Goal: Task Accomplishment & Management: Use online tool/utility

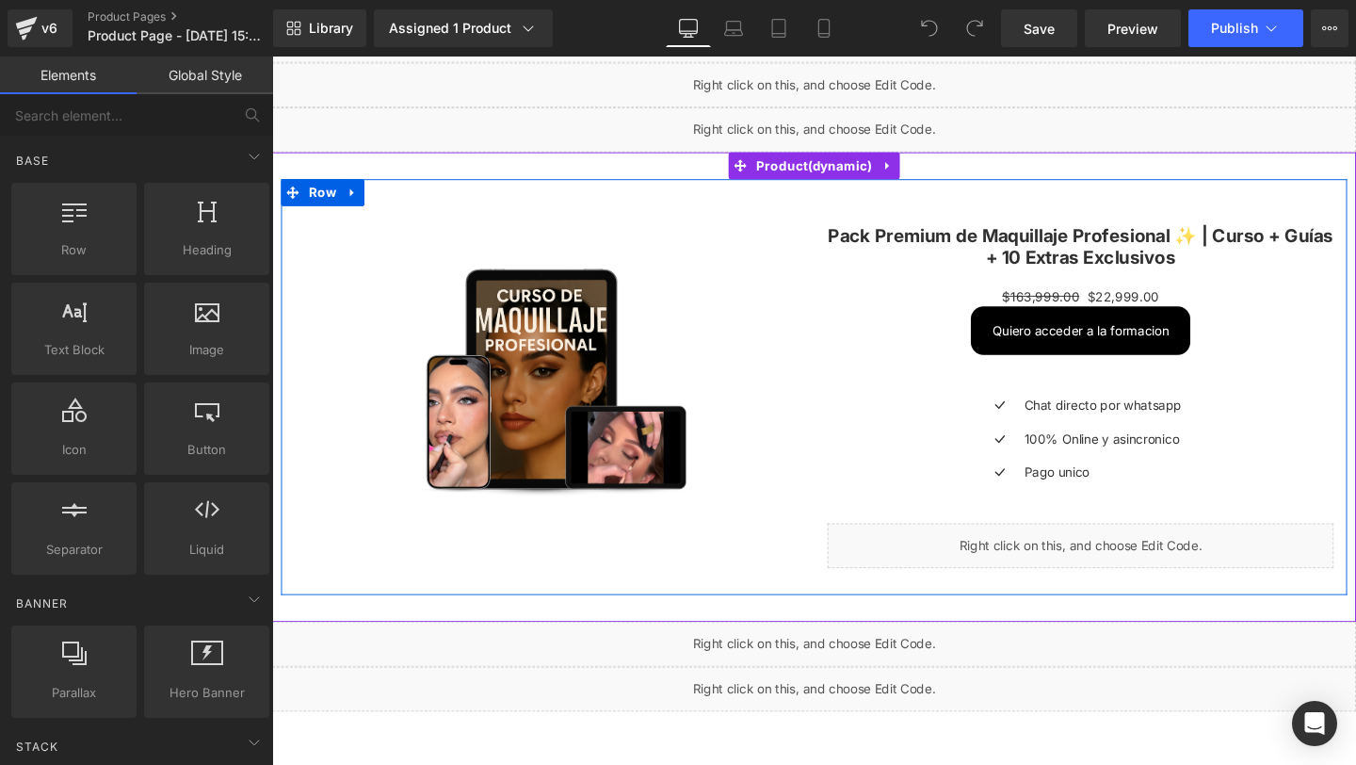
scroll to position [52, 0]
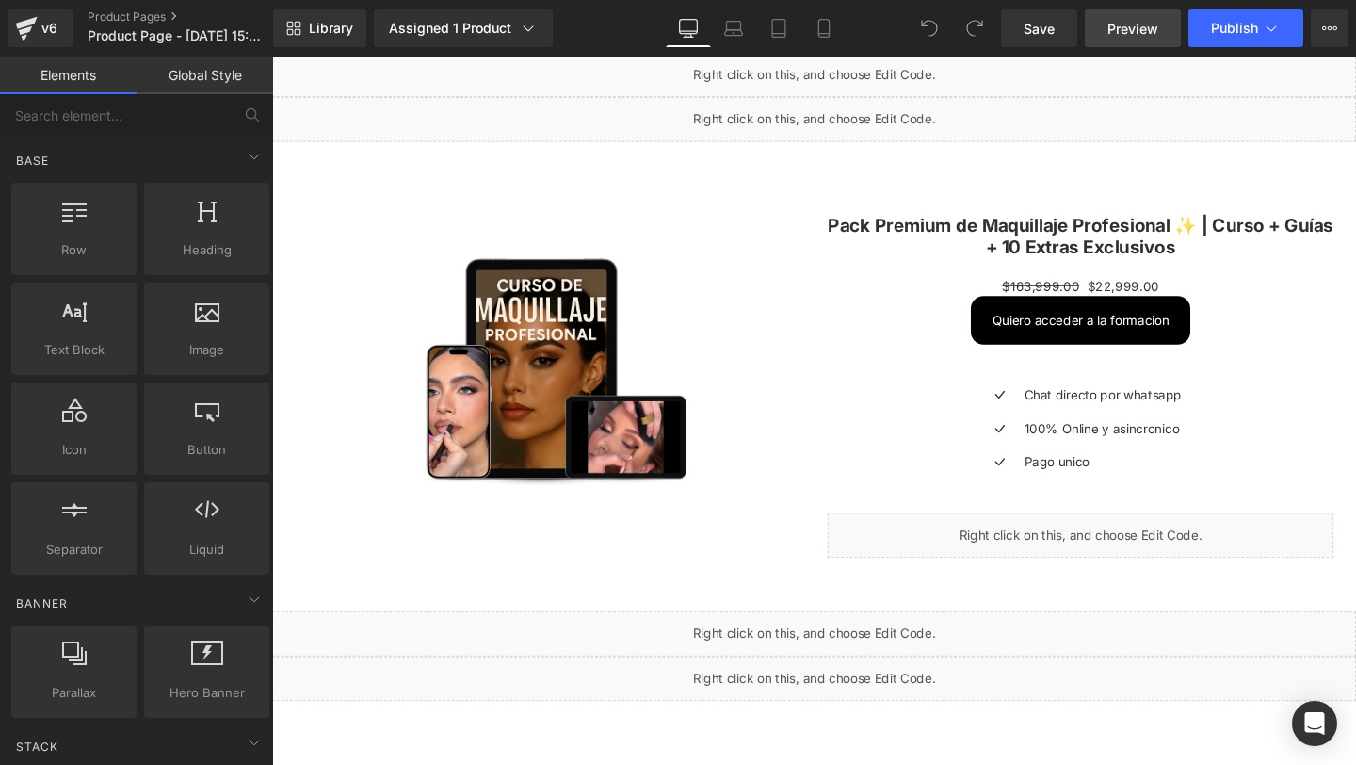
click at [1121, 36] on span "Preview" at bounding box center [1133, 29] width 51 height 20
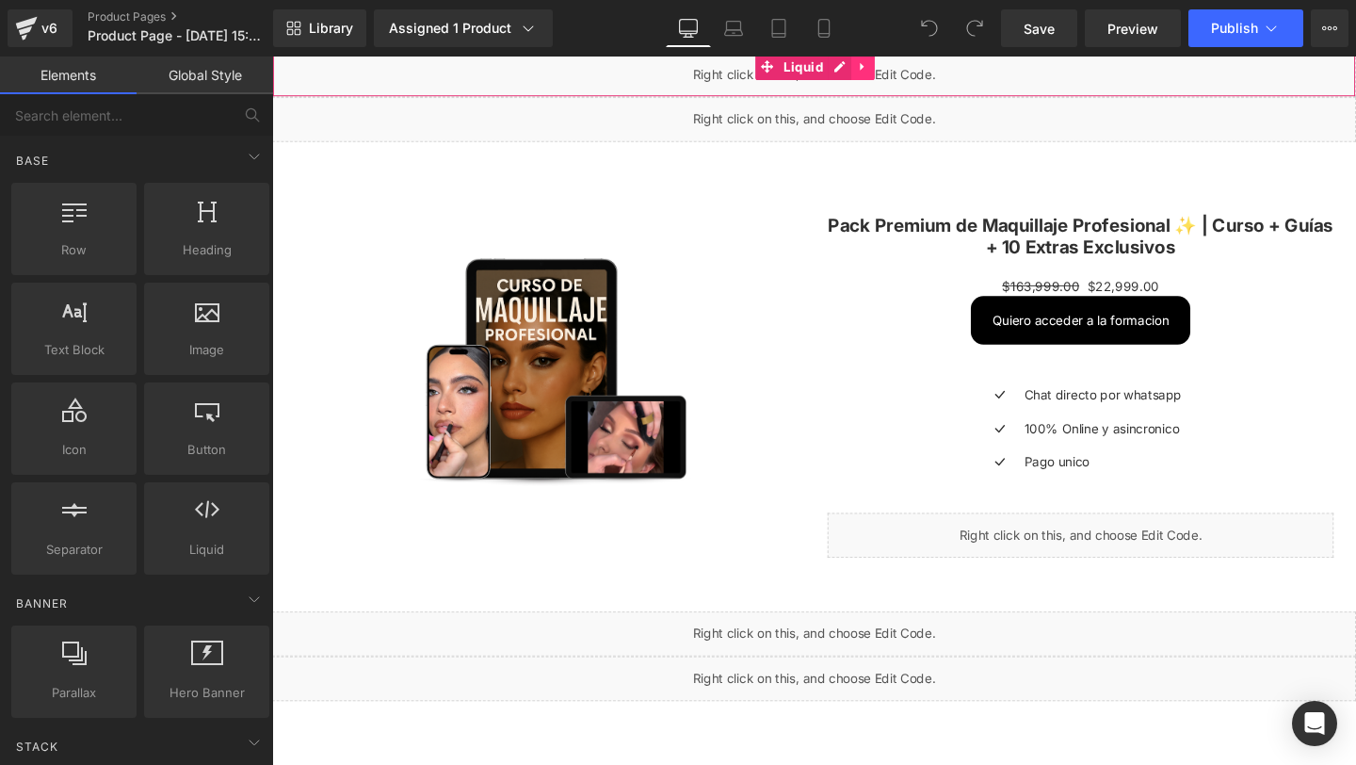
click at [887, 74] on link at bounding box center [893, 67] width 24 height 28
click at [876, 73] on icon at bounding box center [880, 67] width 13 height 14
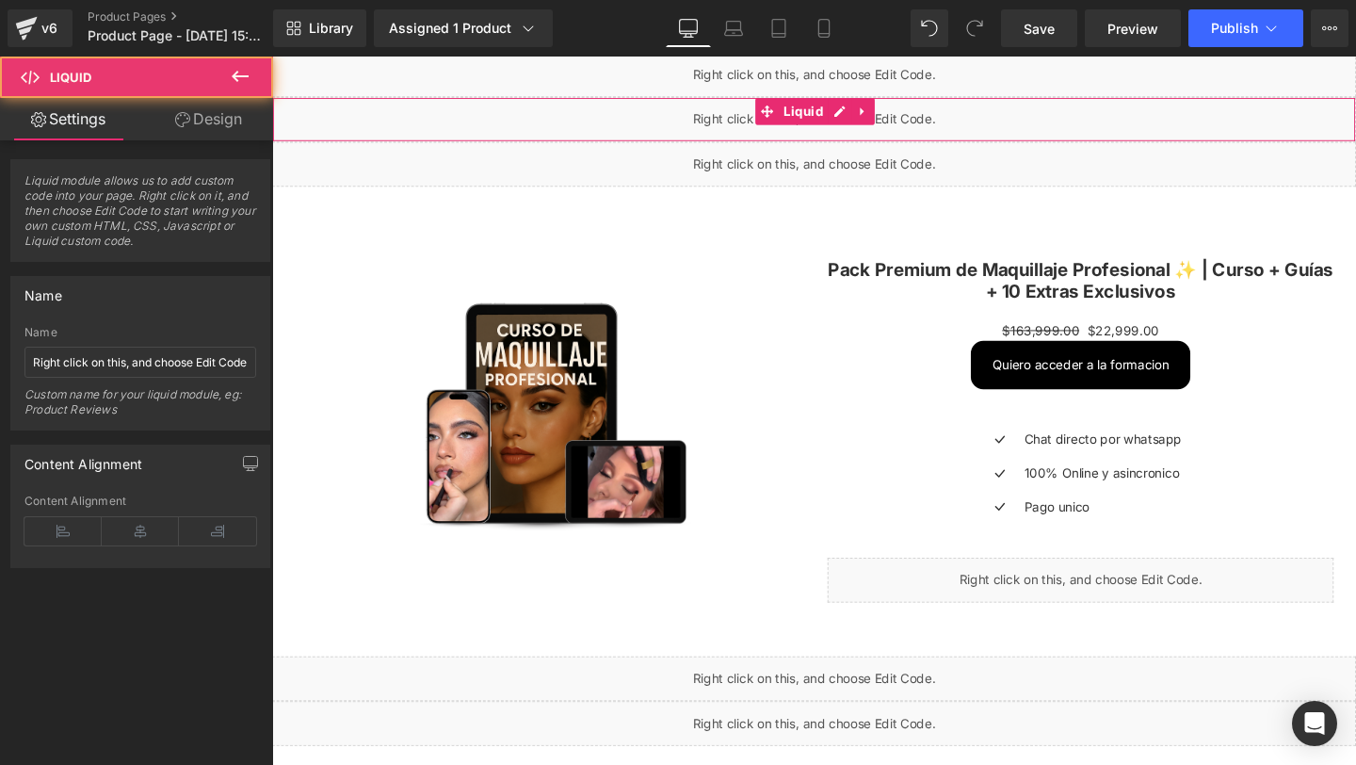
click at [705, 123] on div "Liquid" at bounding box center [842, 122] width 1140 height 47
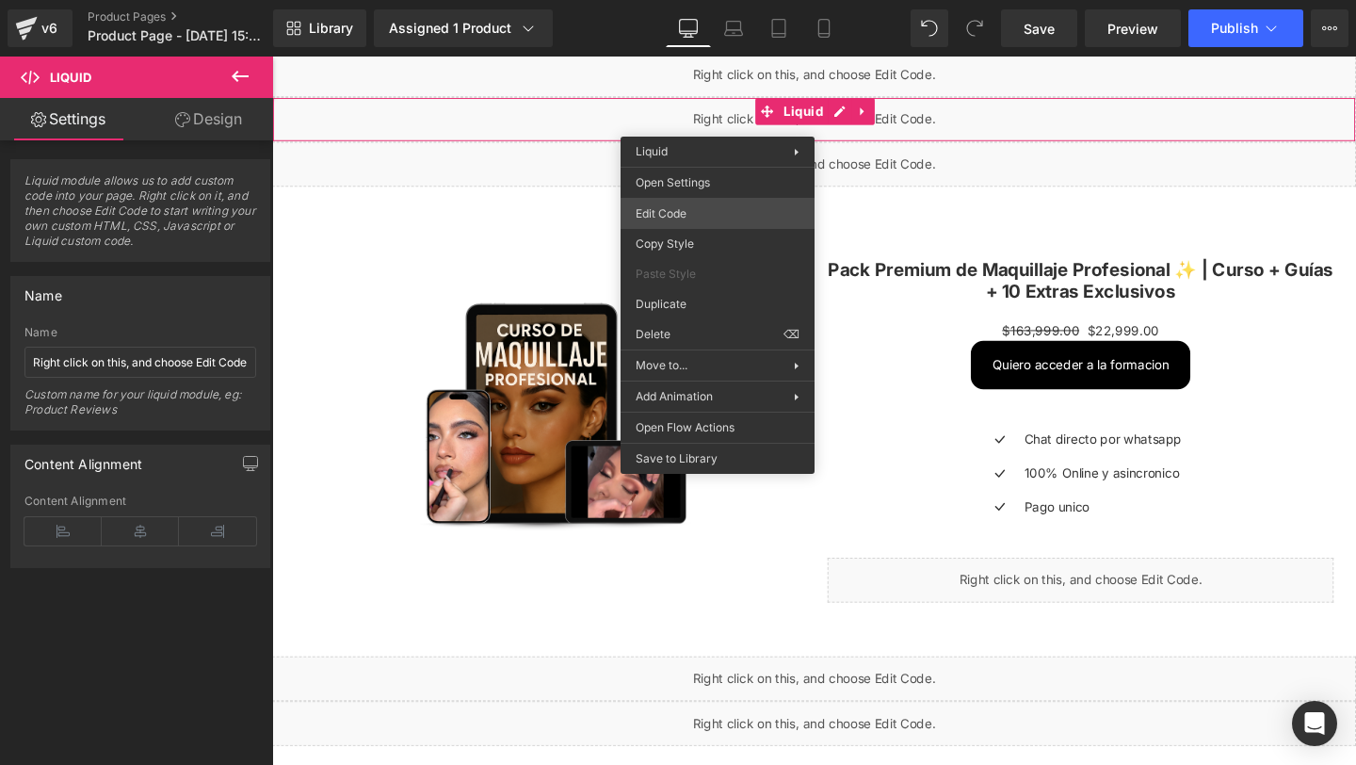
click at [665, 0] on div "You are previewing how the will restyle your page. You can not edit Elements in…" at bounding box center [678, 0] width 1356 height 0
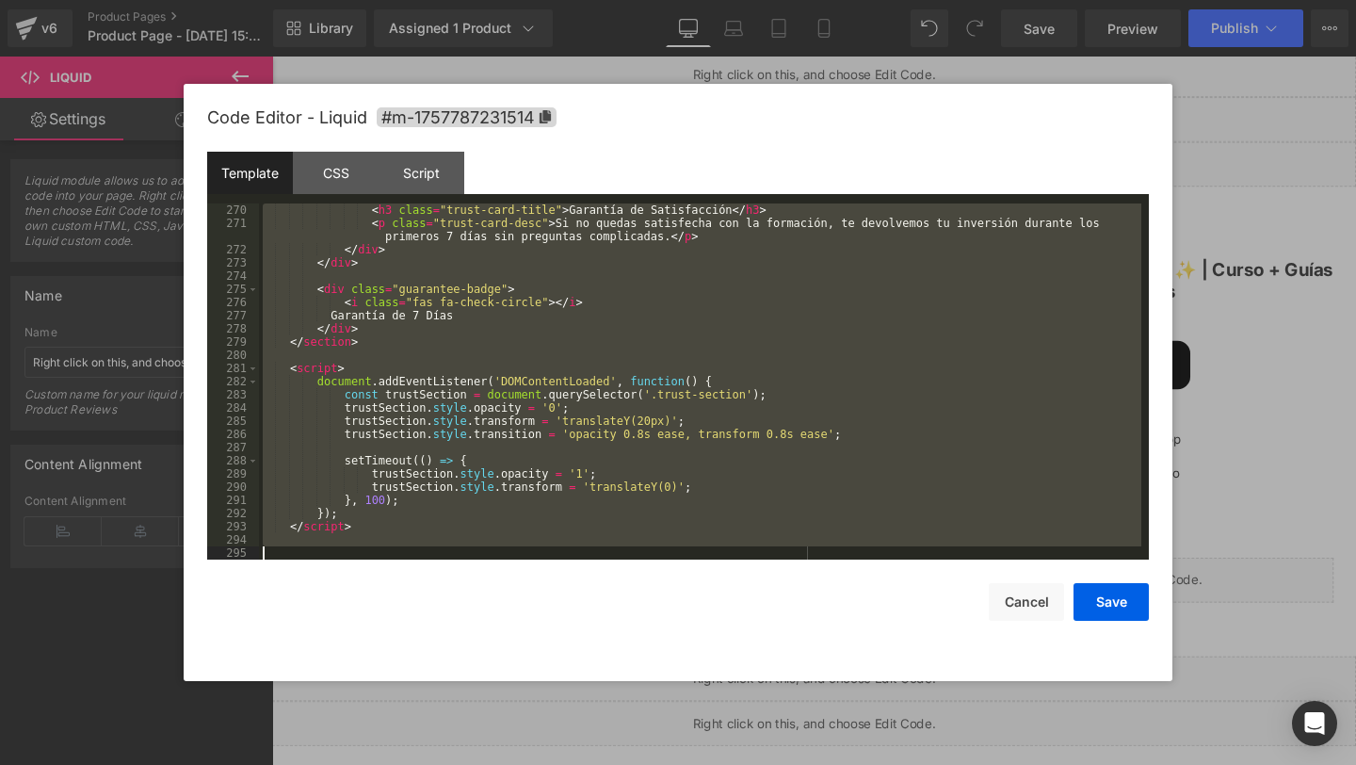
drag, startPoint x: 289, startPoint y: 222, endPoint x: 386, endPoint y: 764, distance: 550.2
click at [386, 764] on body "You are previewing how the will restyle your page. You can not edit Elements in…" at bounding box center [678, 382] width 1356 height 765
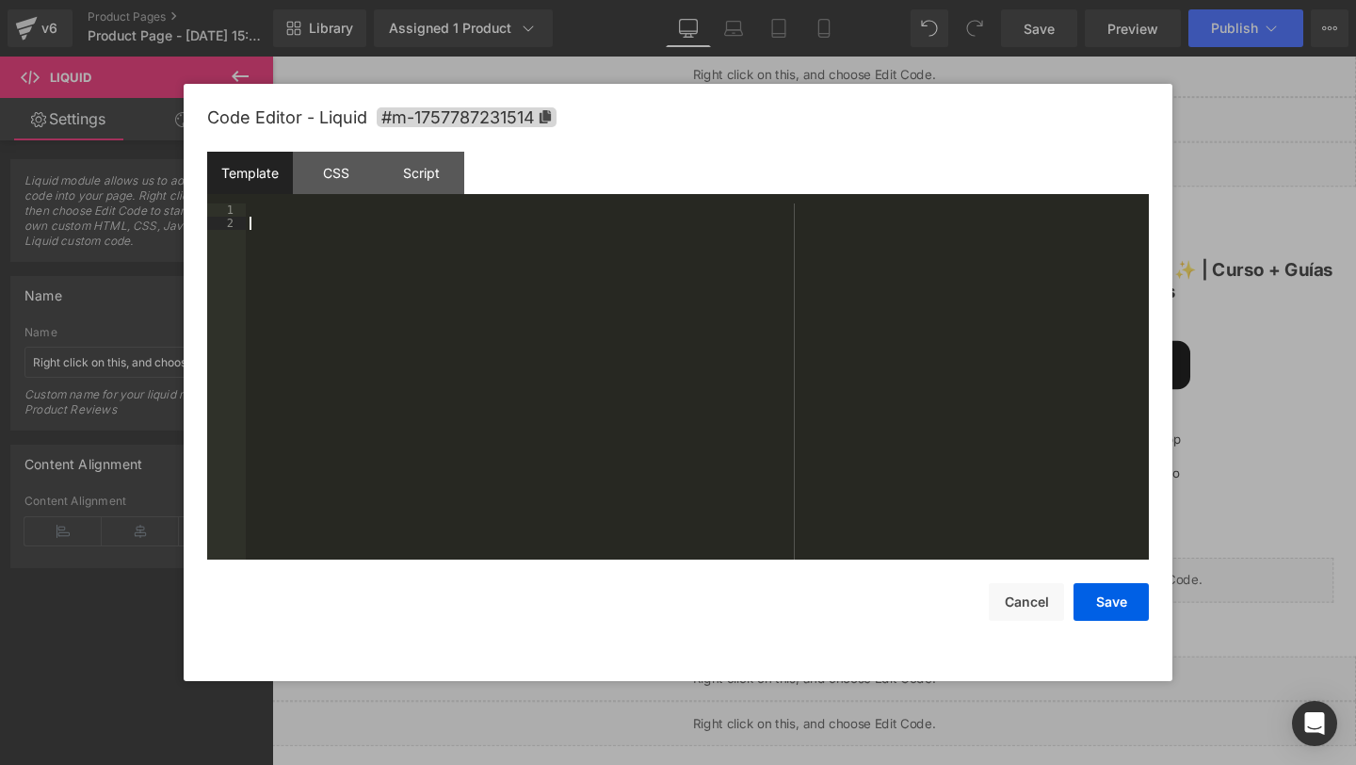
scroll to position [3481, 0]
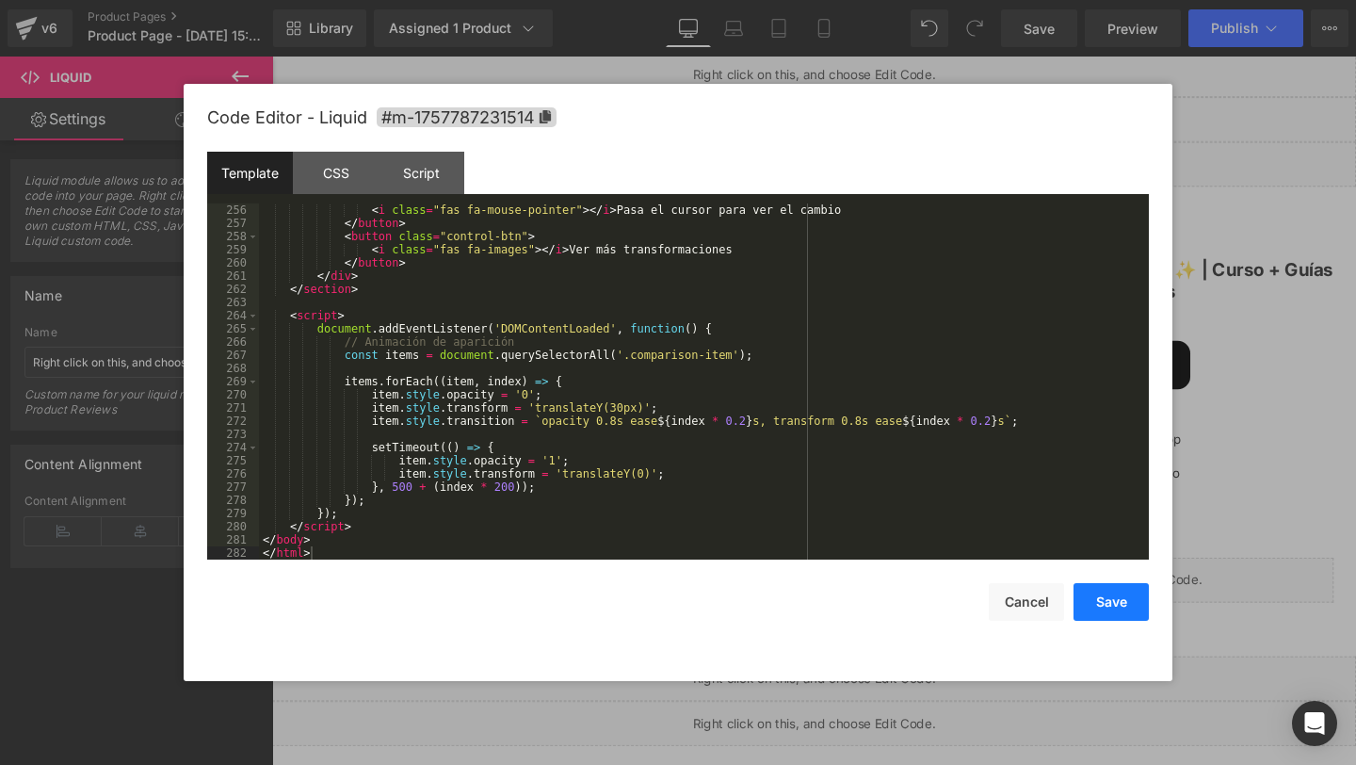
click at [1091, 607] on button "Save" at bounding box center [1111, 602] width 75 height 38
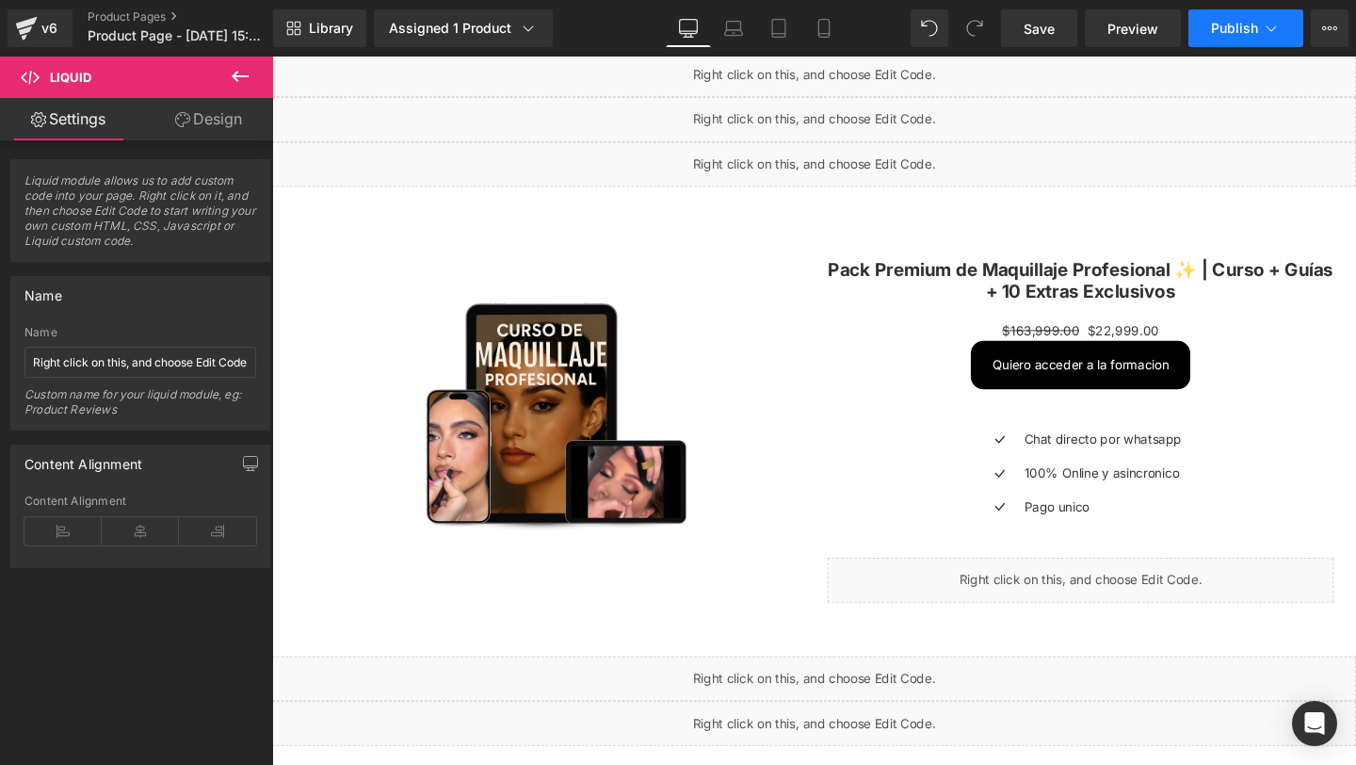
click at [1220, 18] on button "Publish" at bounding box center [1246, 28] width 115 height 38
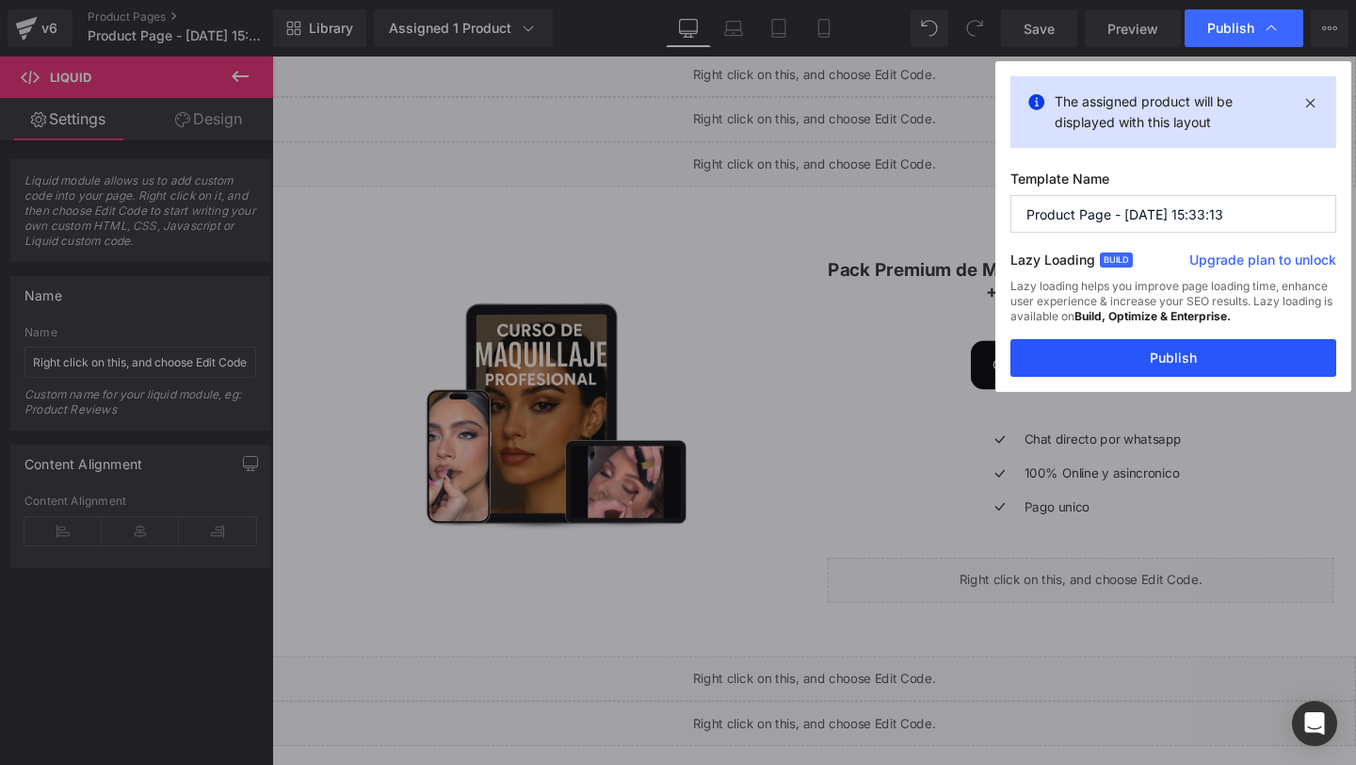
click at [1141, 352] on button "Publish" at bounding box center [1174, 358] width 326 height 38
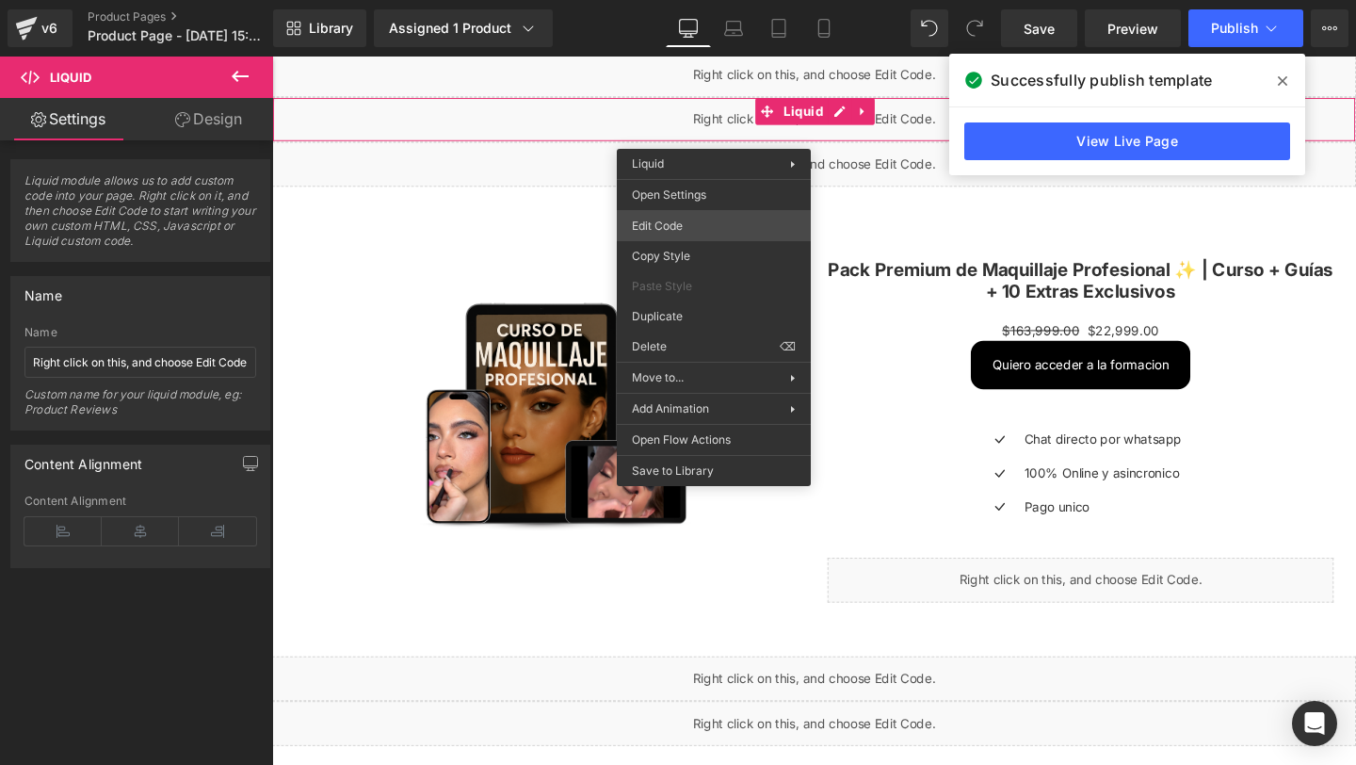
click at [678, 0] on div "You are previewing how the will restyle your page. You can not edit Elements in…" at bounding box center [678, 0] width 1356 height 0
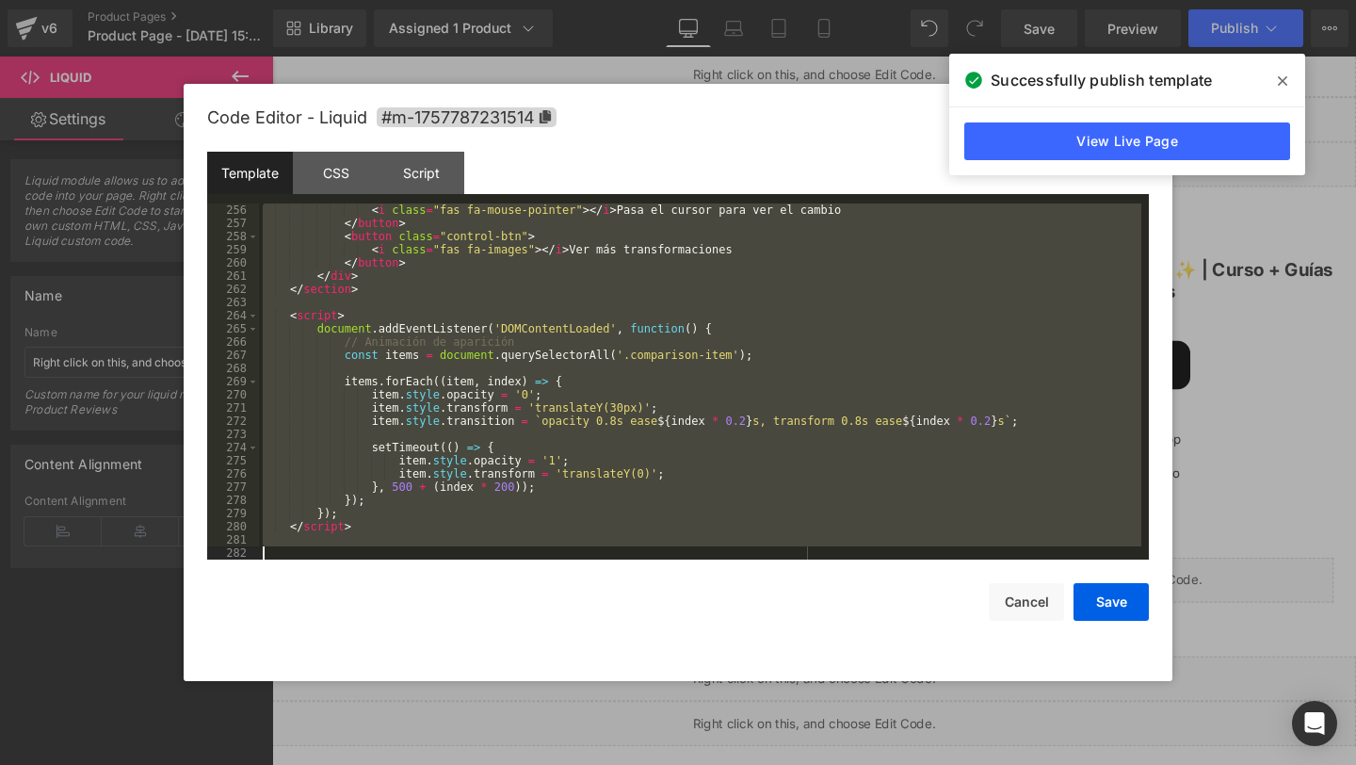
drag, startPoint x: 300, startPoint y: 229, endPoint x: 336, endPoint y: 764, distance: 536.2
click at [336, 764] on body "You are previewing how the will restyle your page. You can not edit Elements in…" at bounding box center [678, 382] width 1356 height 765
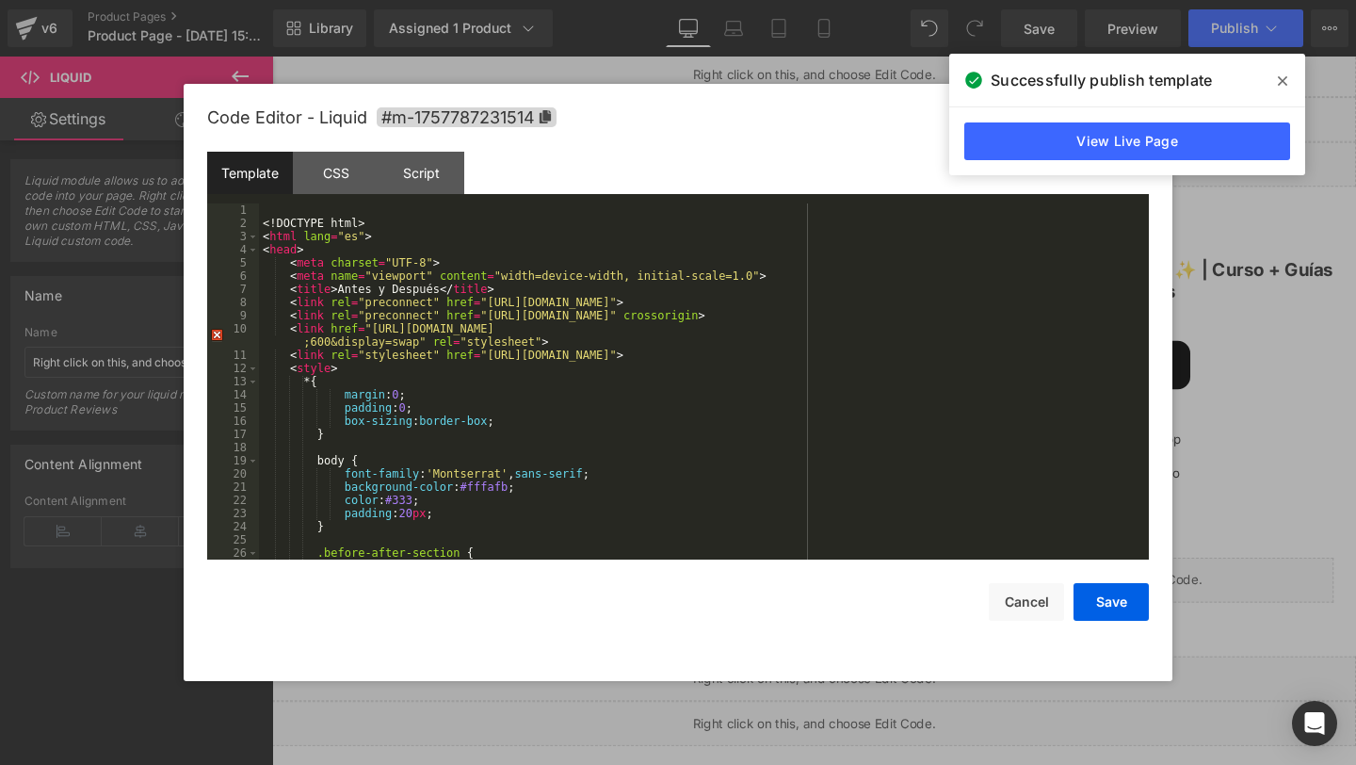
scroll to position [0, 0]
click at [281, 343] on div "<! DOCTYPE html > < html lang = "es" > < head > < meta charset = "UTF-8" > < me…" at bounding box center [700, 394] width 883 height 382
click at [592, 438] on div "<! DOCTYPE html > < html lang = "es" > < head > < meta charset = "UTF-8" > < me…" at bounding box center [700, 394] width 883 height 382
click at [1100, 601] on button "Save" at bounding box center [1111, 602] width 75 height 38
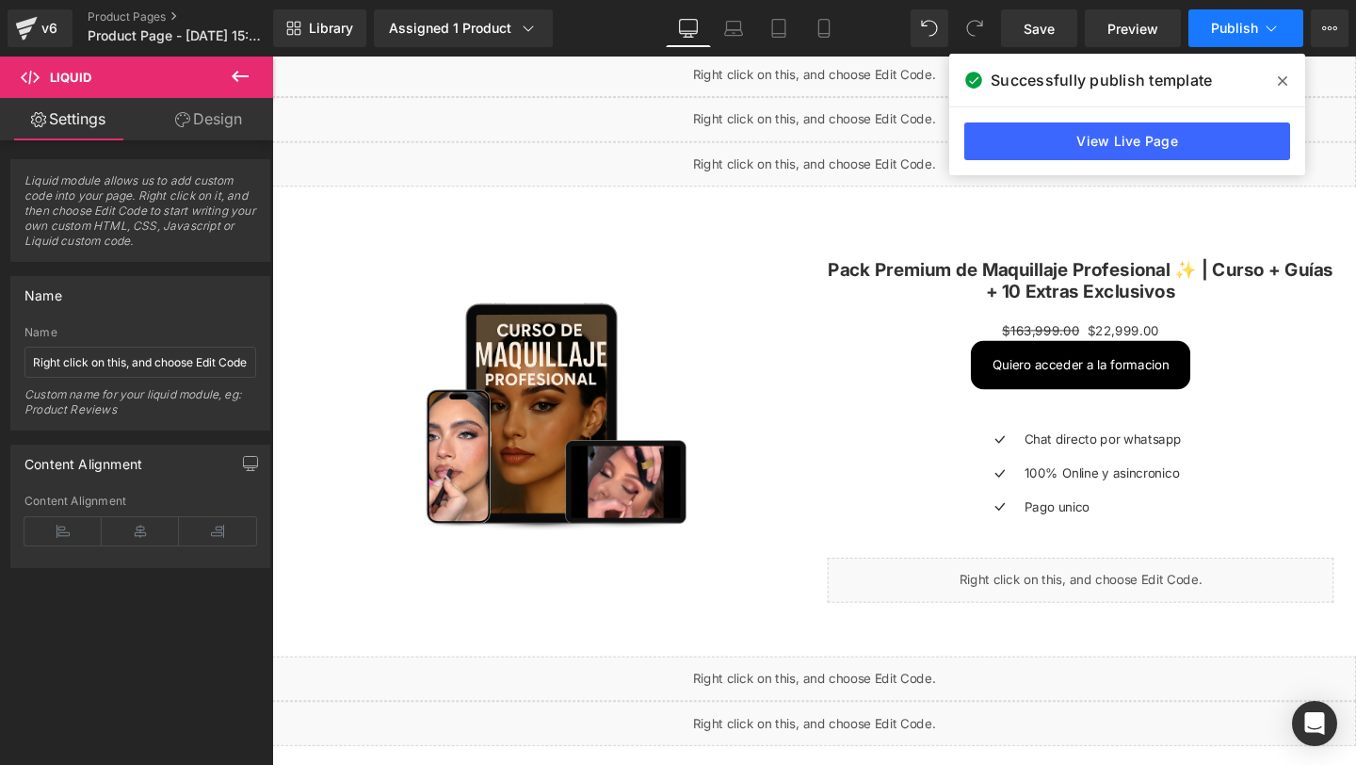
click at [1198, 14] on button "Publish" at bounding box center [1246, 28] width 115 height 38
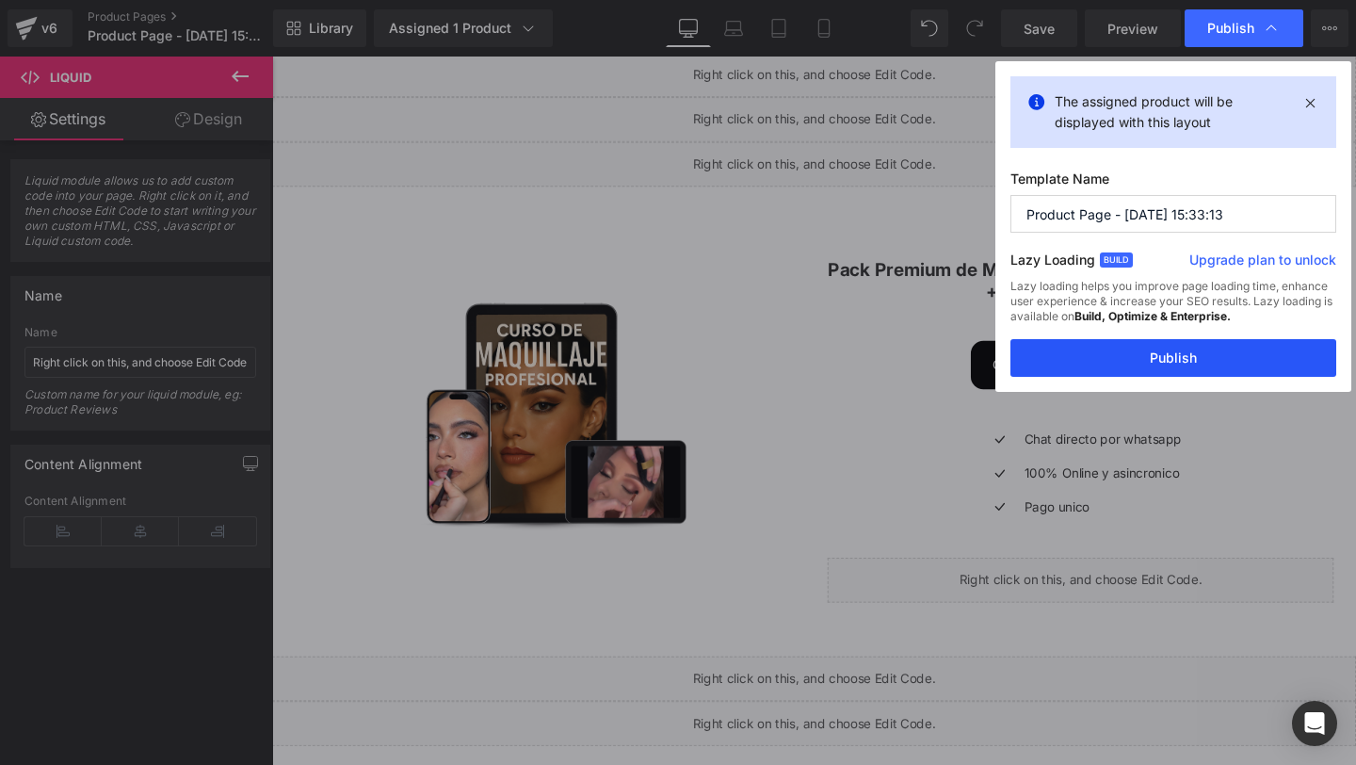
click at [1148, 345] on button "Publish" at bounding box center [1174, 358] width 326 height 38
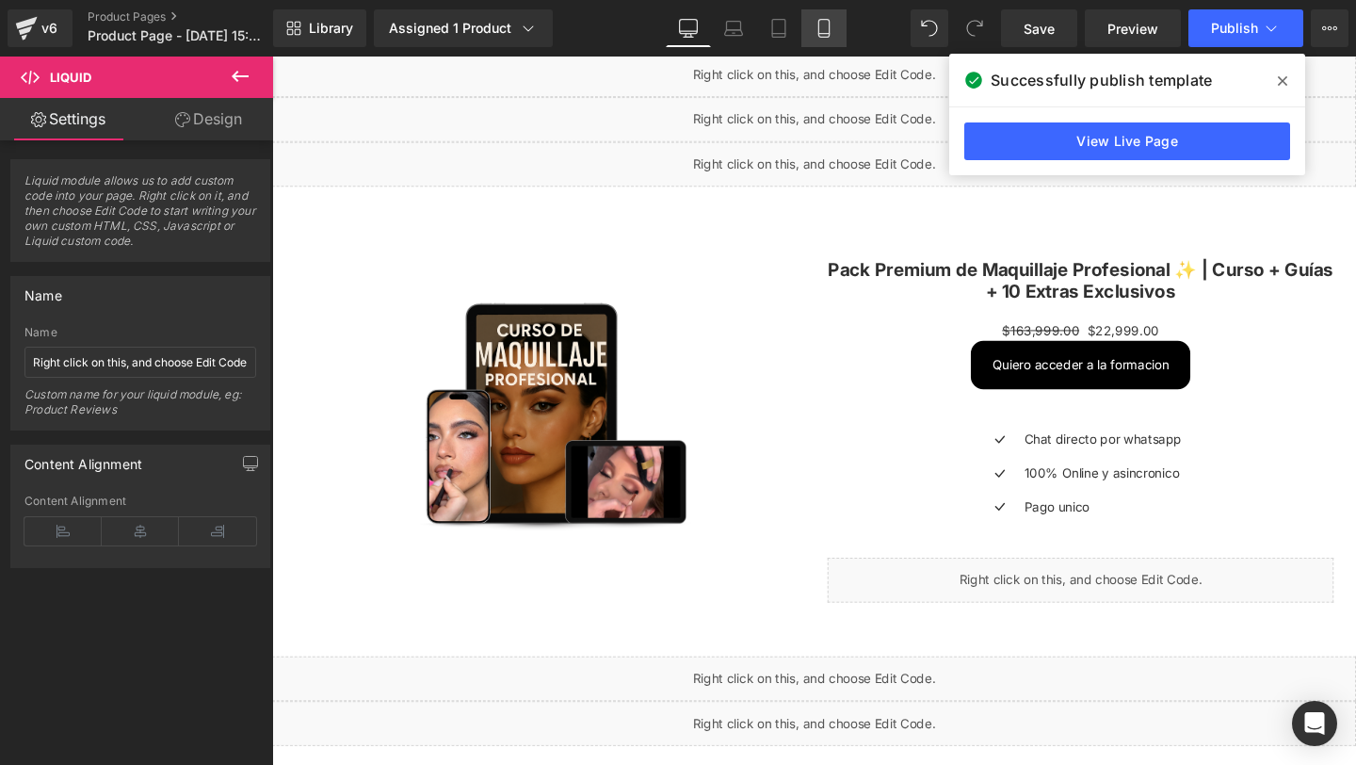
click at [837, 33] on link "Mobile" at bounding box center [824, 28] width 45 height 38
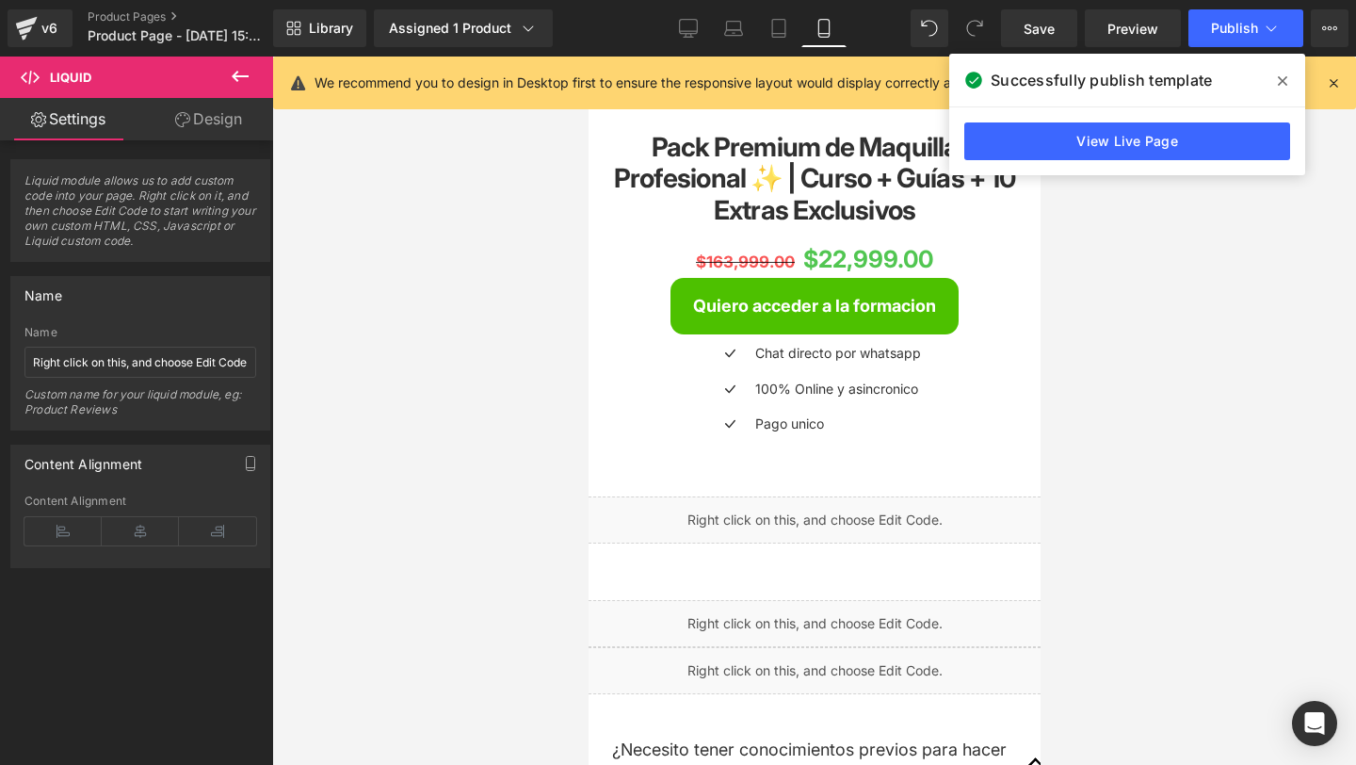
scroll to position [563, 0]
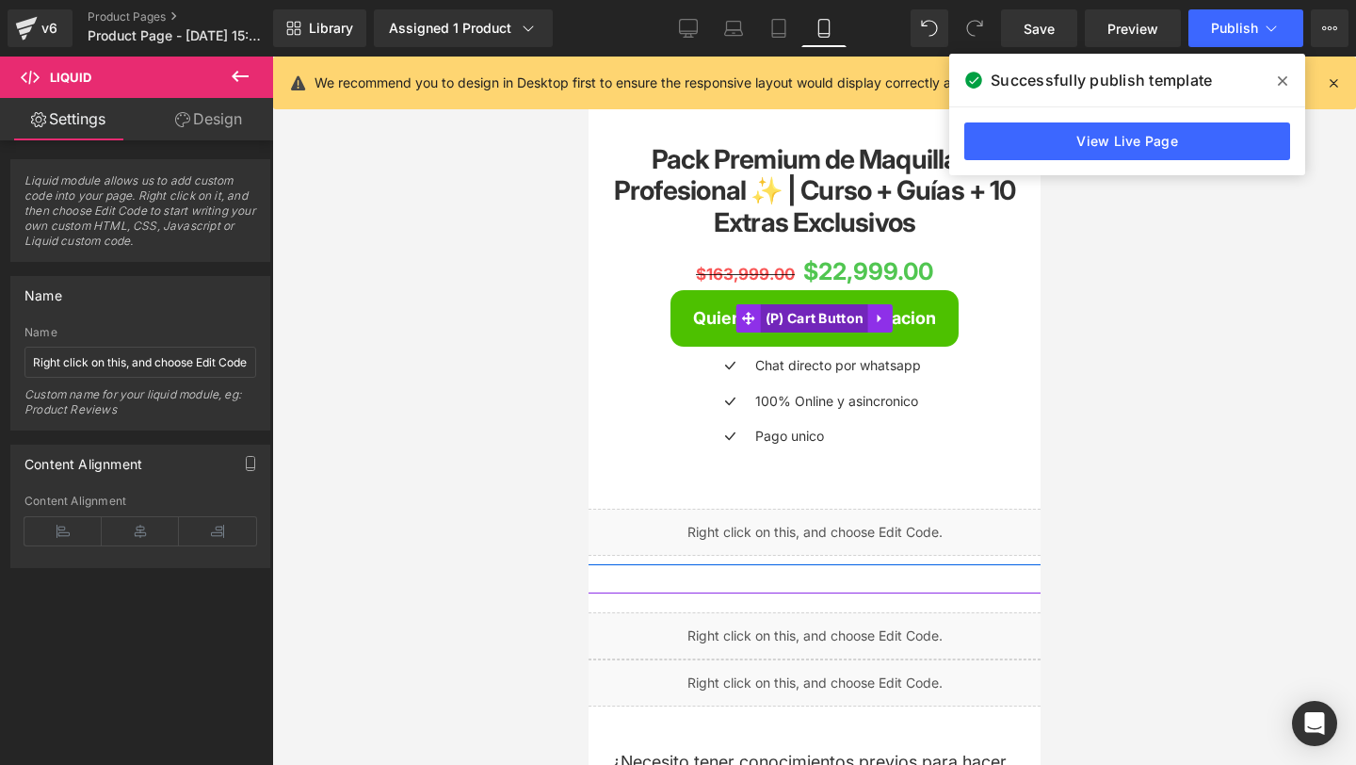
click at [786, 330] on span "(P) Cart Button" at bounding box center [814, 318] width 108 height 28
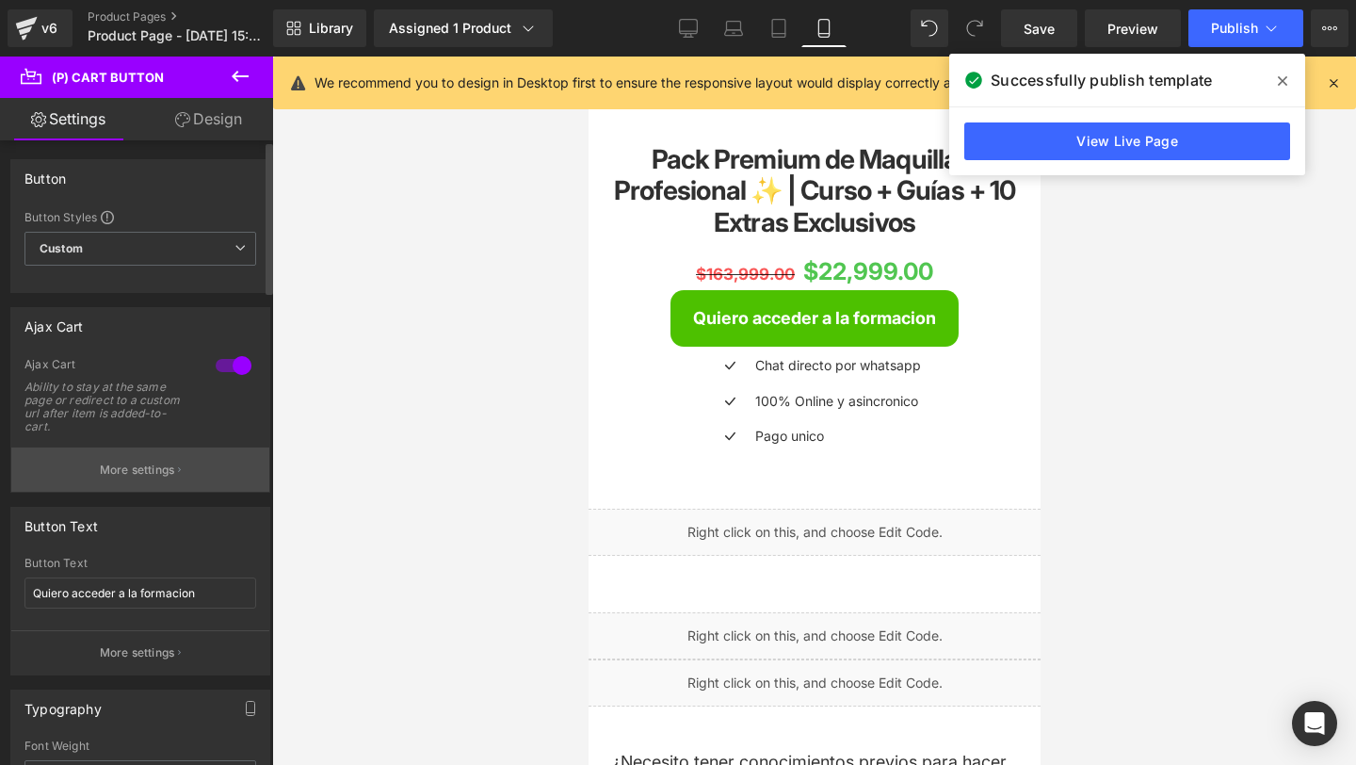
click at [142, 489] on button "More settings" at bounding box center [140, 469] width 258 height 44
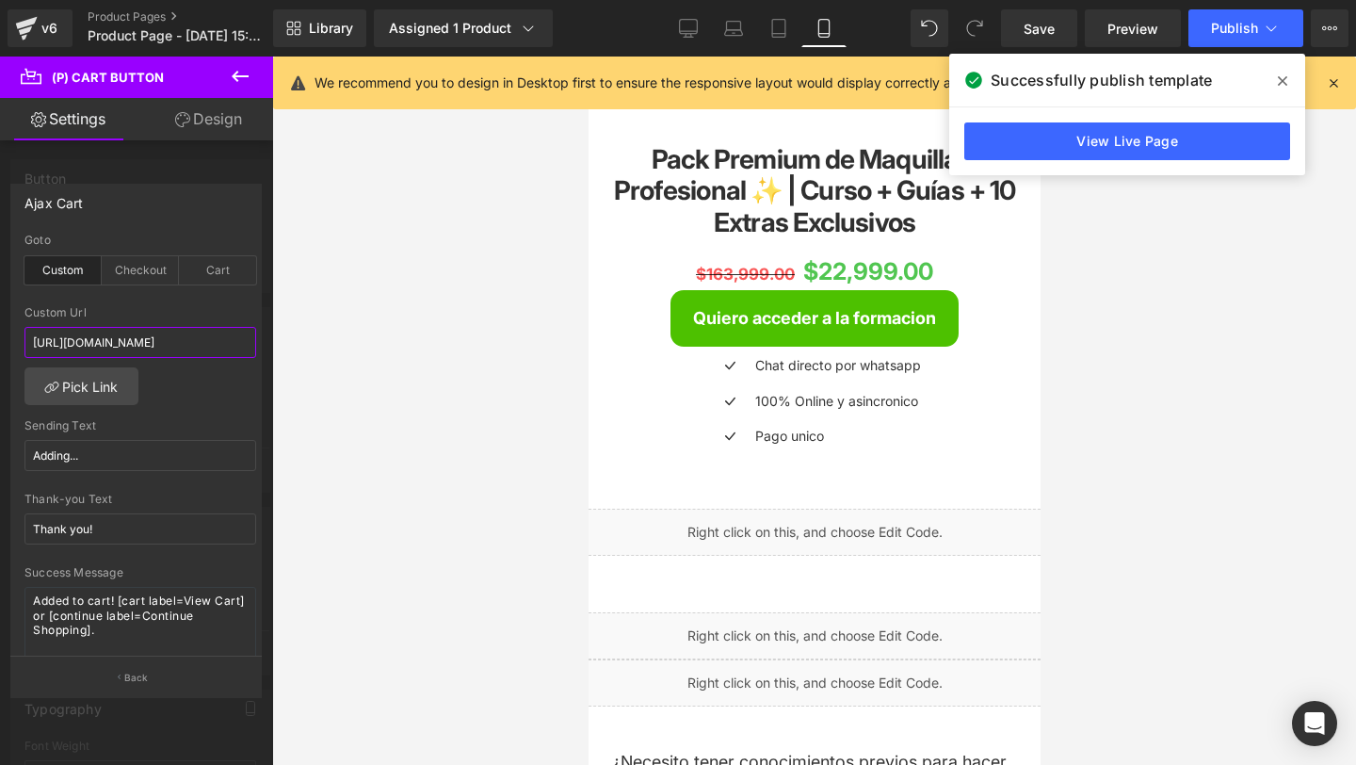
click at [186, 340] on input "[URL][DOMAIN_NAME]" at bounding box center [140, 342] width 232 height 31
paste input "[DOMAIN_NAME][URL]"
type input "[URL][DOMAIN_NAME]"
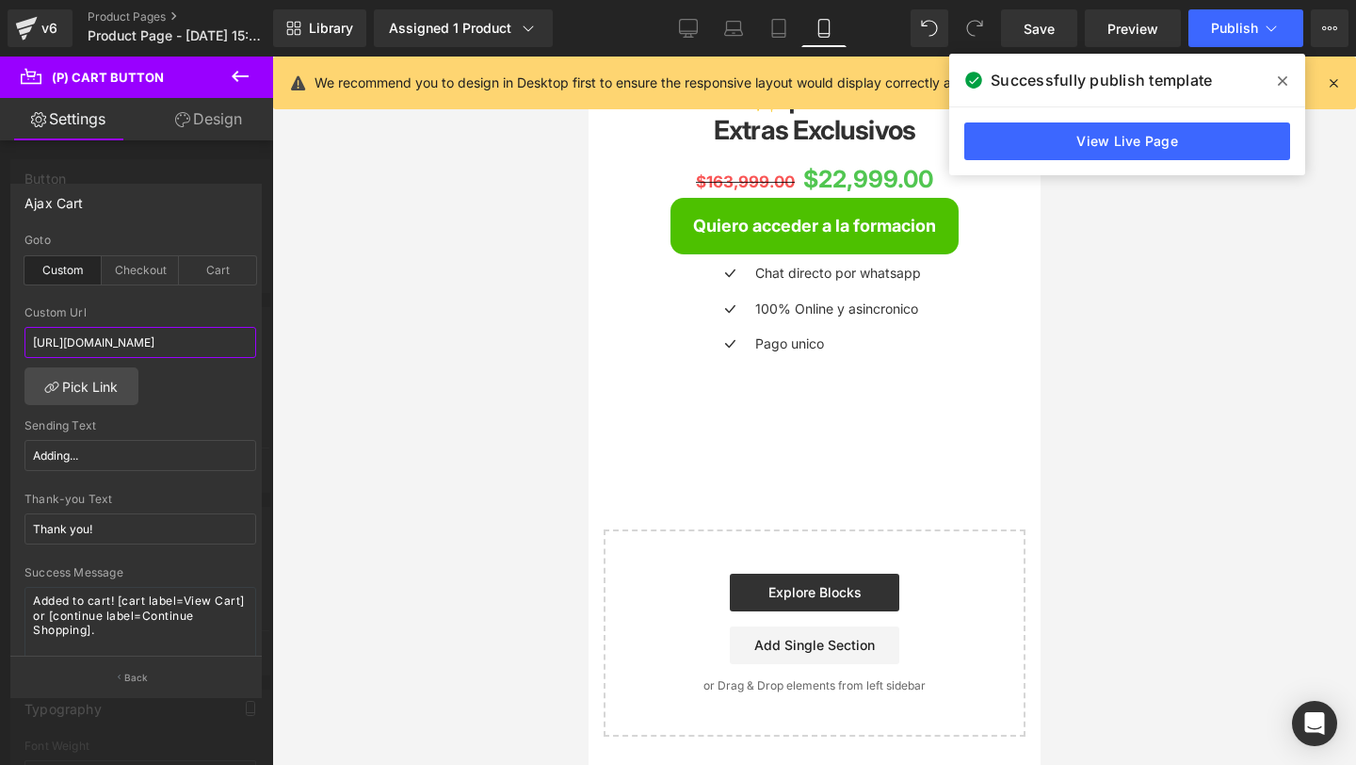
scroll to position [2312, 0]
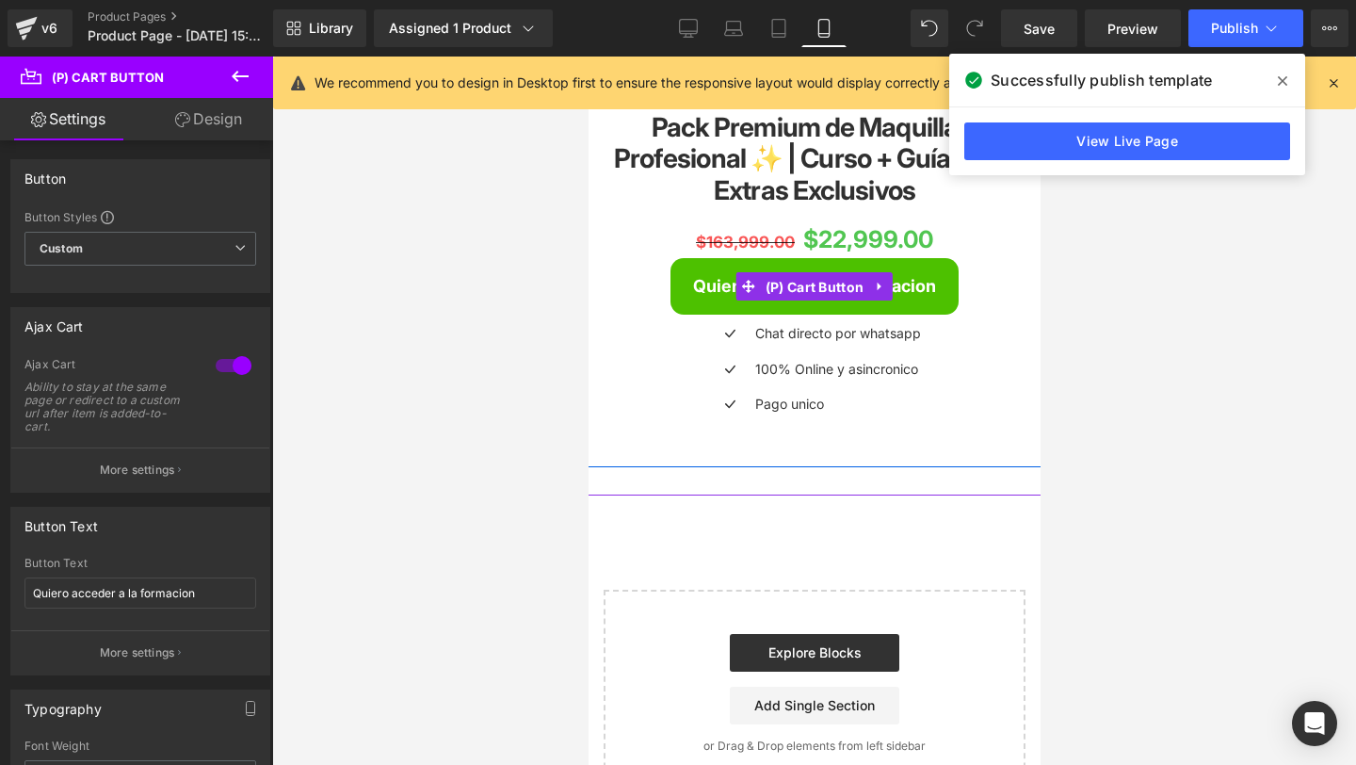
click at [777, 291] on span "(P) Cart Button" at bounding box center [814, 287] width 108 height 28
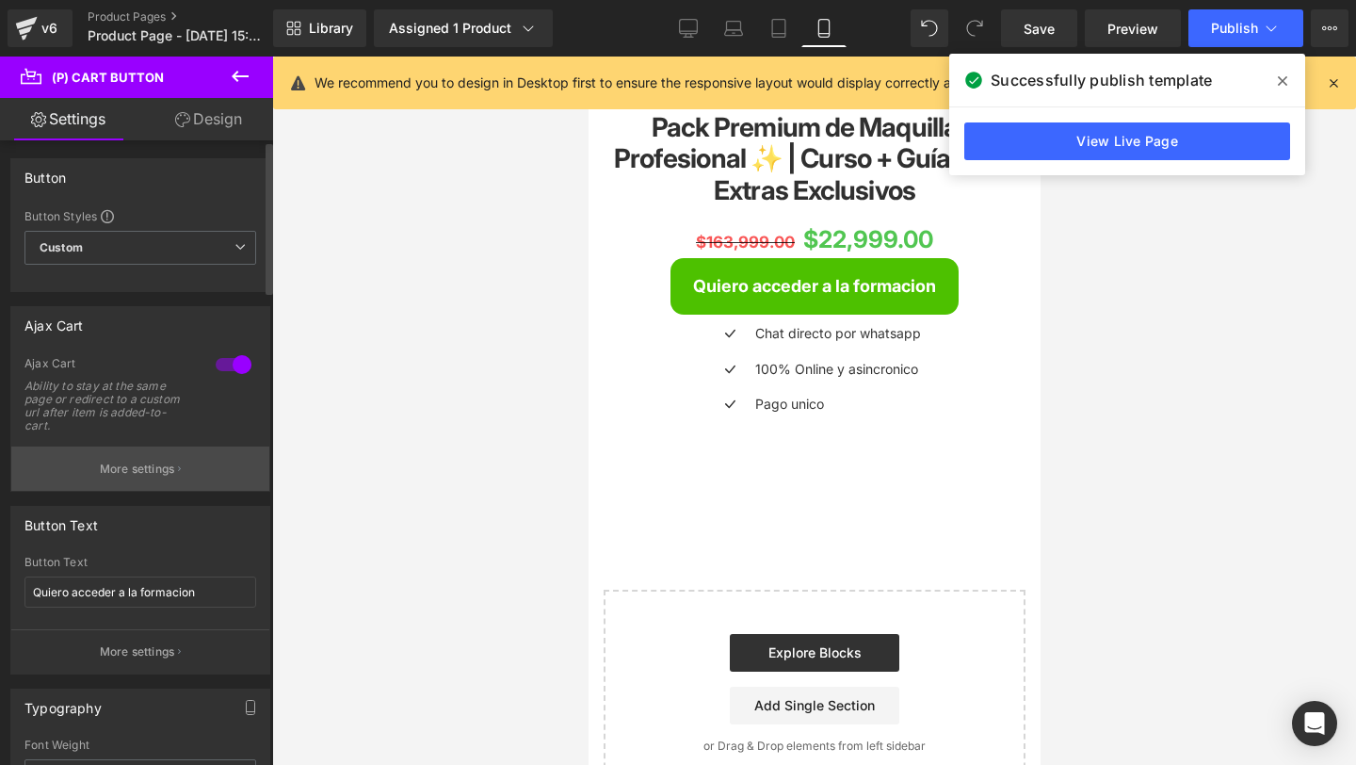
scroll to position [0, 0]
click at [57, 462] on button "More settings" at bounding box center [140, 469] width 258 height 44
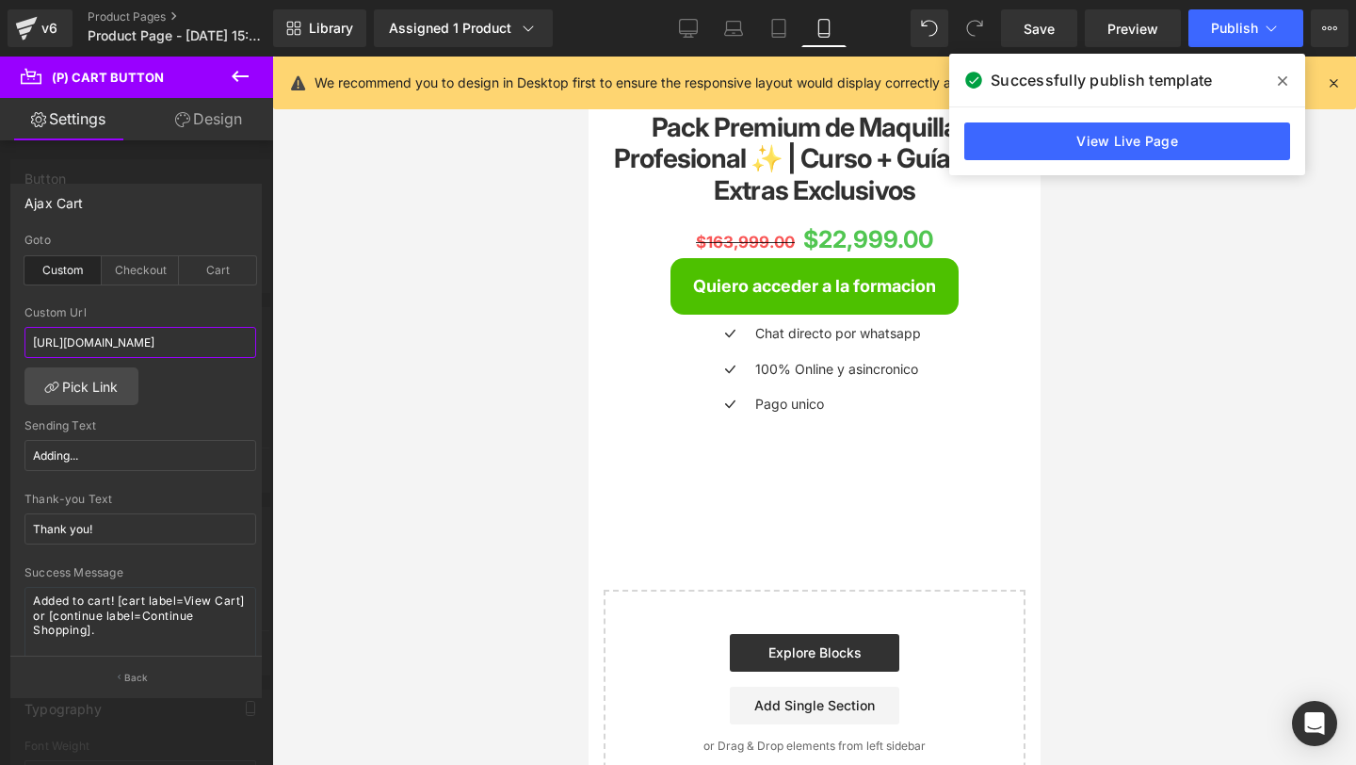
click at [132, 342] on input "[URL][DOMAIN_NAME]" at bounding box center [140, 342] width 232 height 31
paste input "[DOMAIN_NAME][URL]"
type input "[URL][DOMAIN_NAME]"
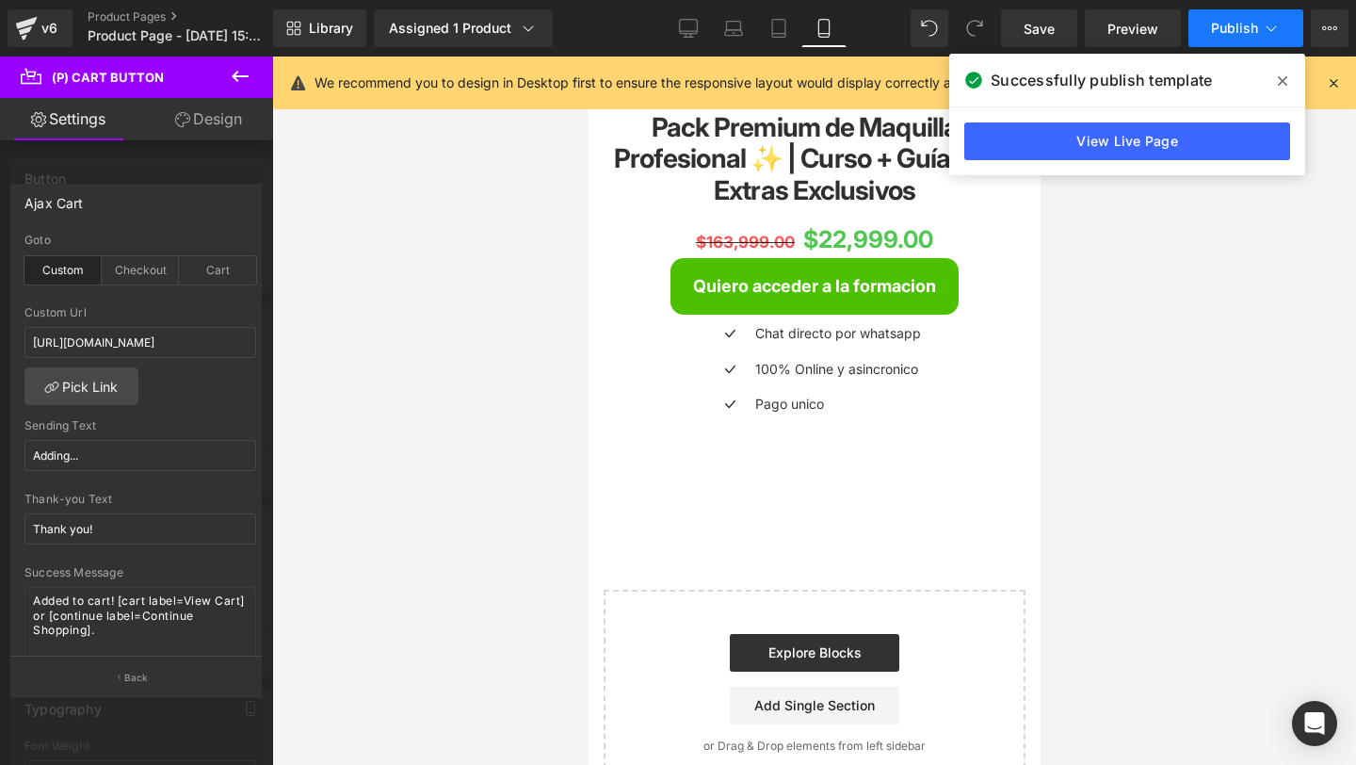
click at [1232, 38] on button "Publish" at bounding box center [1246, 28] width 115 height 38
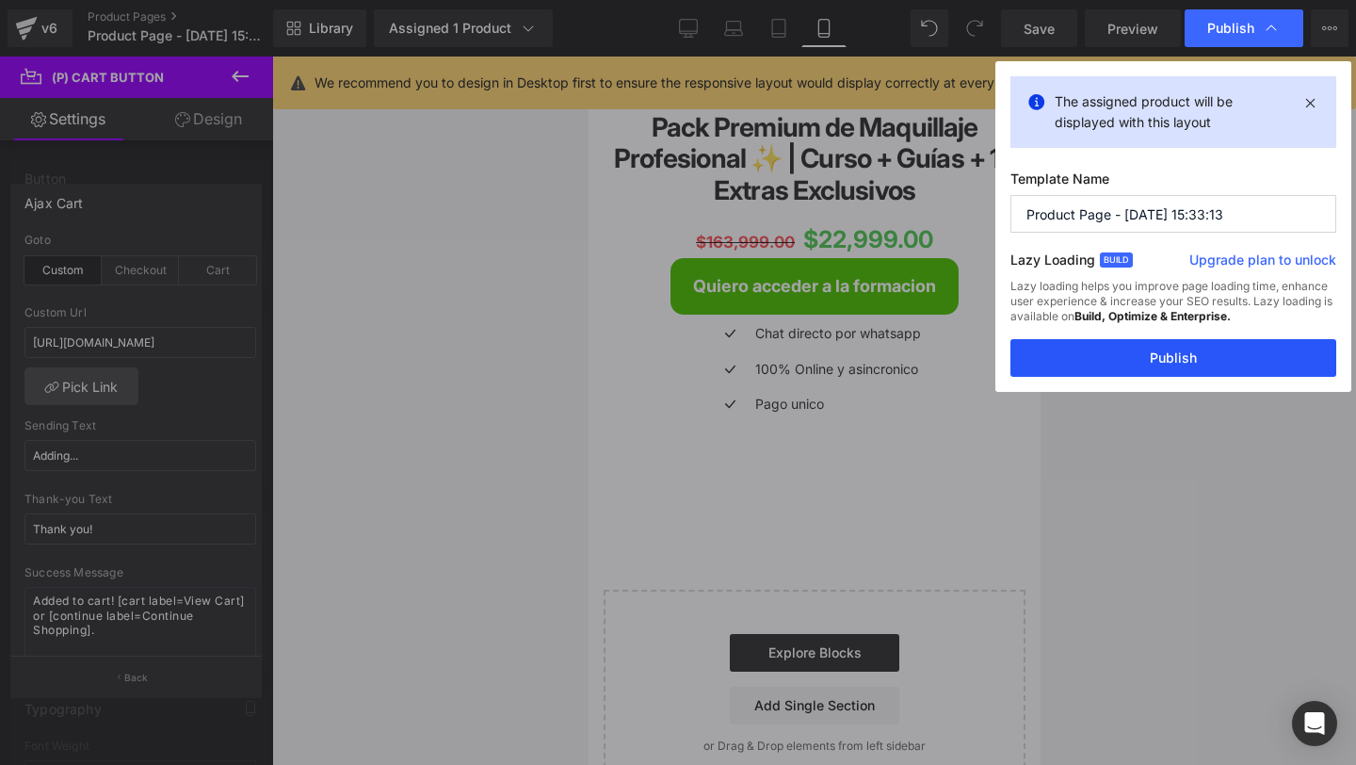
click at [1169, 354] on button "Publish" at bounding box center [1174, 358] width 326 height 38
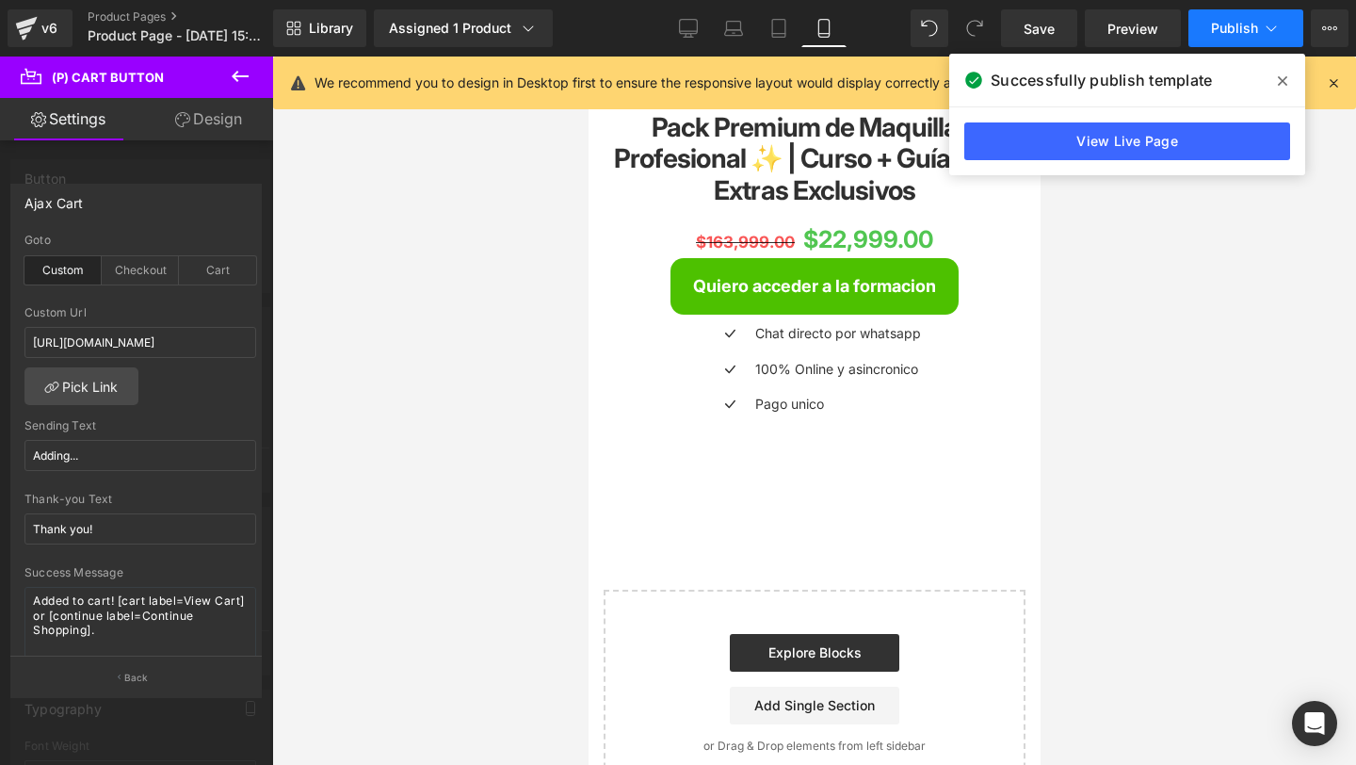
click at [1232, 41] on button "Publish" at bounding box center [1246, 28] width 115 height 38
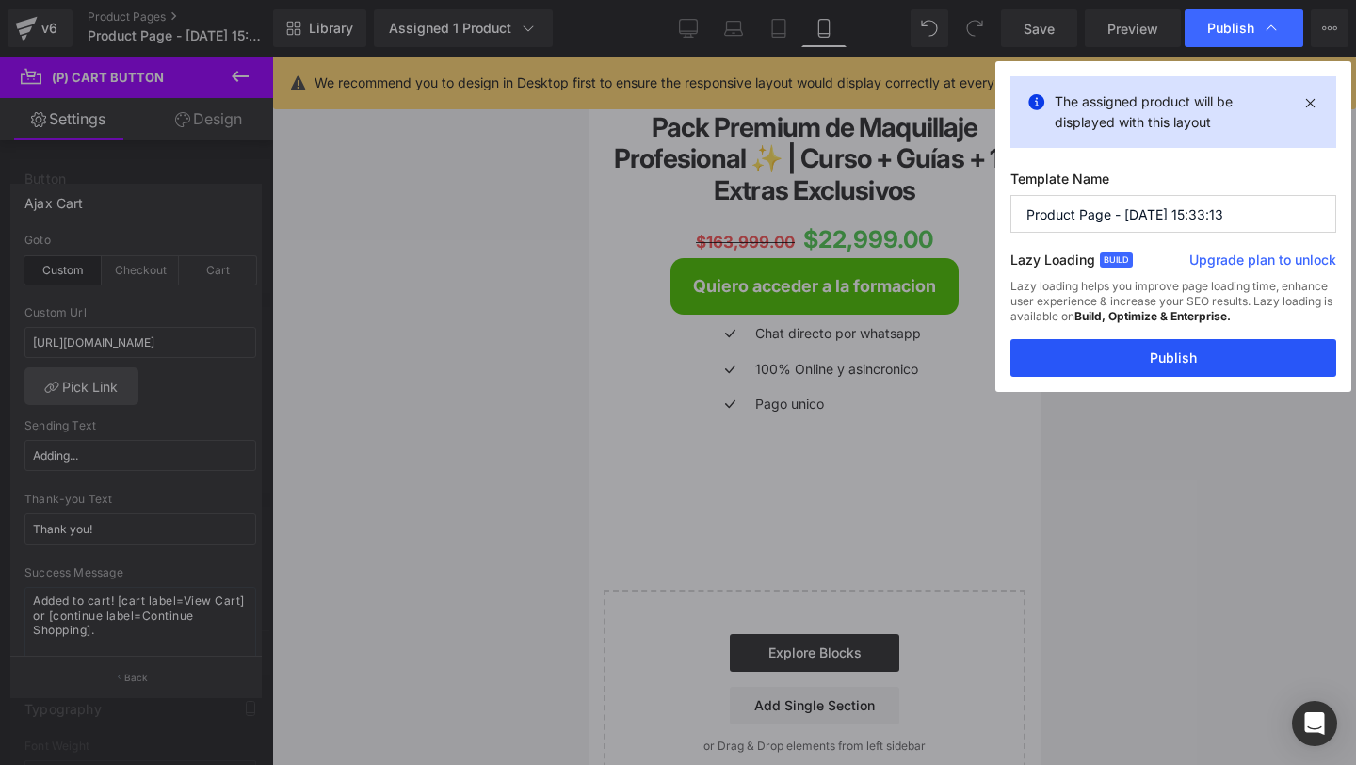
click at [1127, 361] on button "Publish" at bounding box center [1174, 358] width 326 height 38
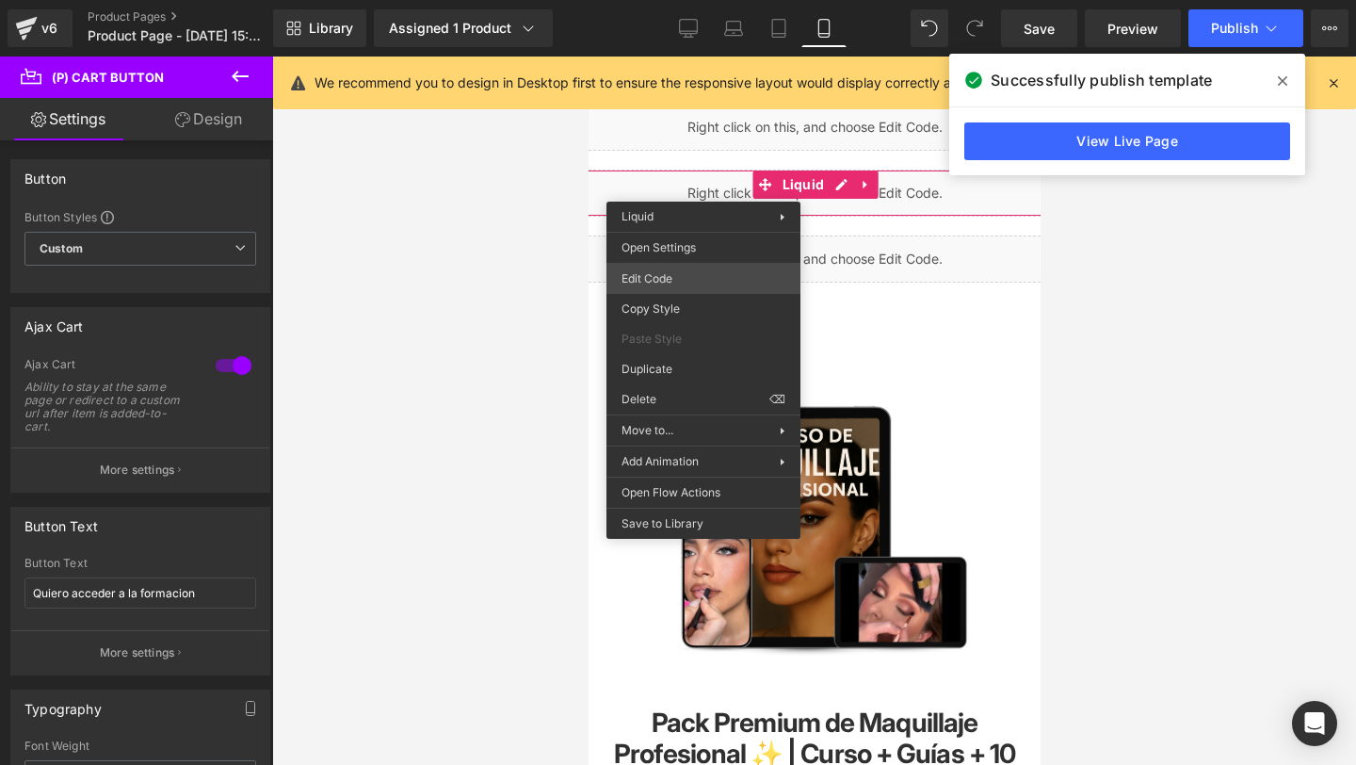
click at [661, 0] on div "(P) Cart Button You are previewing how the will restyle your page. You can not …" at bounding box center [678, 0] width 1356 height 0
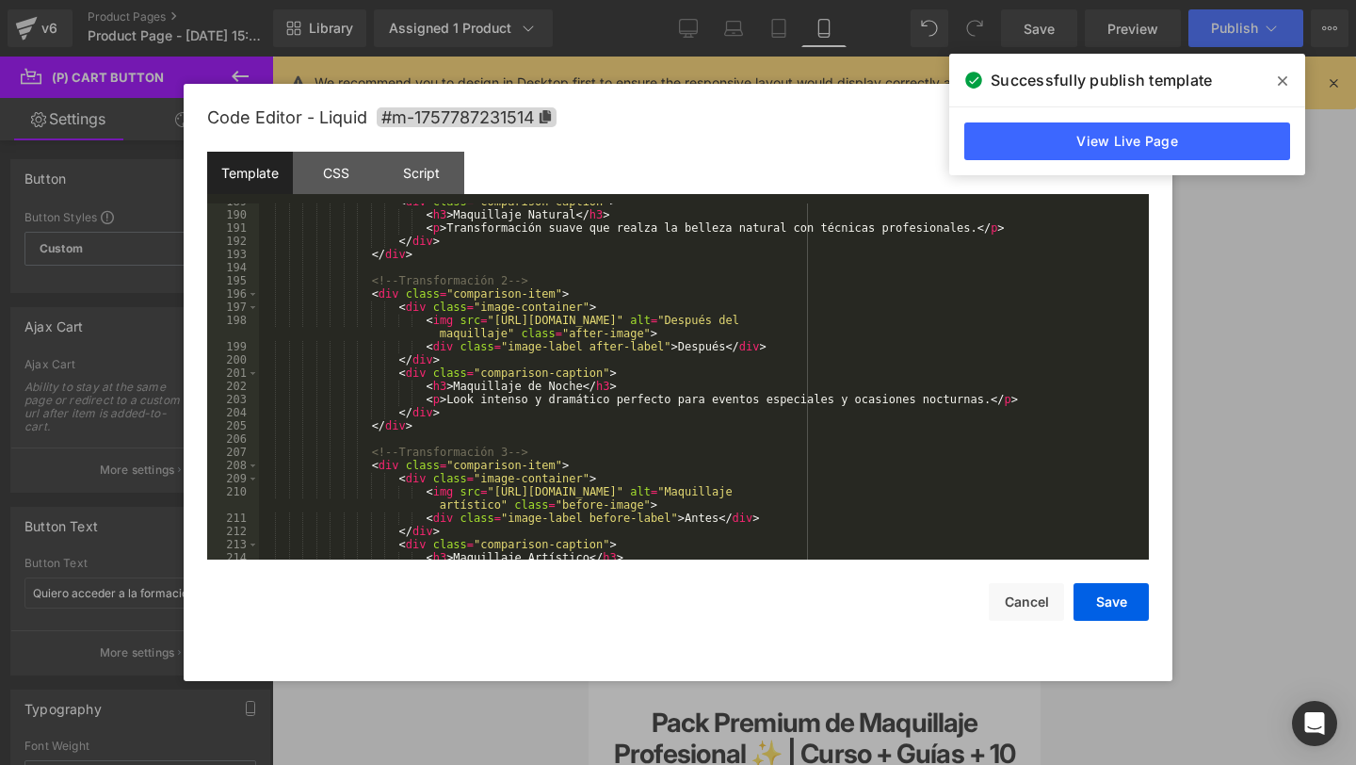
scroll to position [2503, 0]
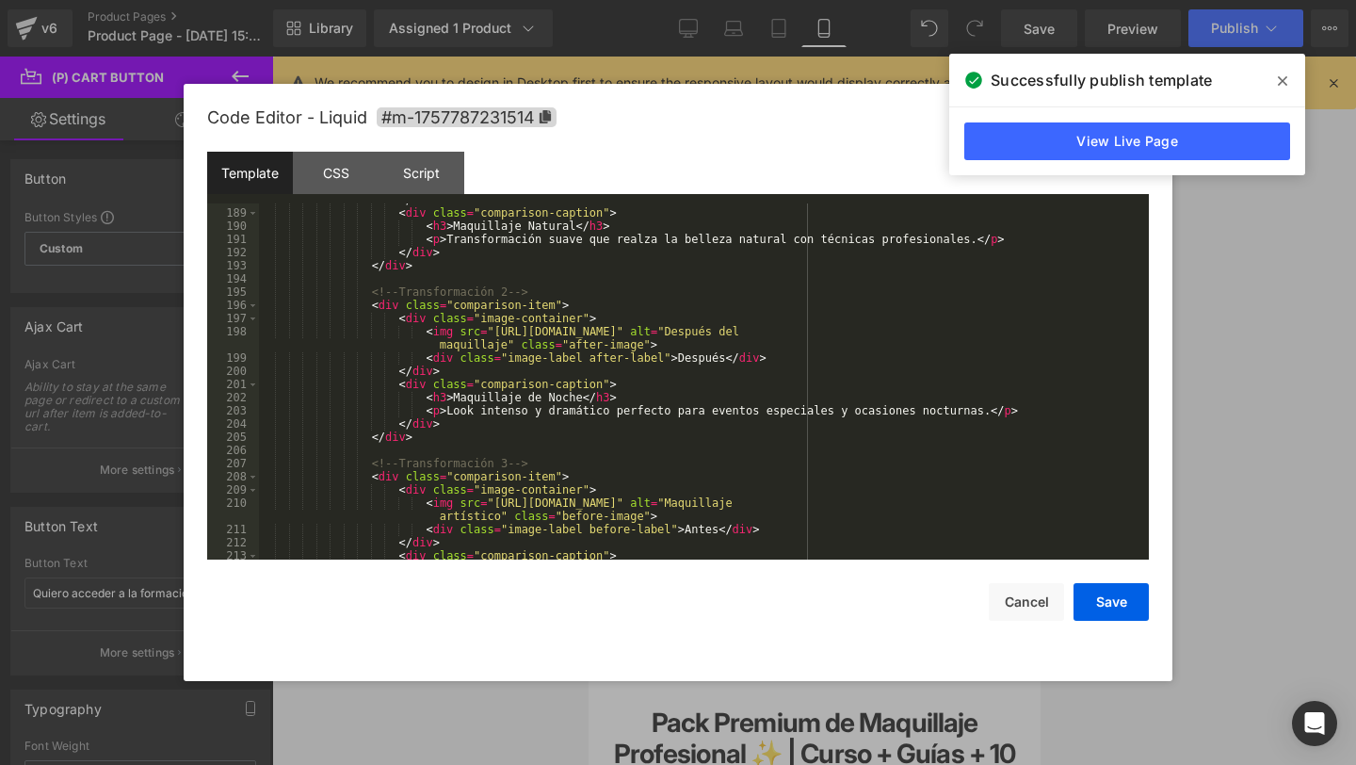
click at [1279, 80] on icon at bounding box center [1282, 80] width 9 height 15
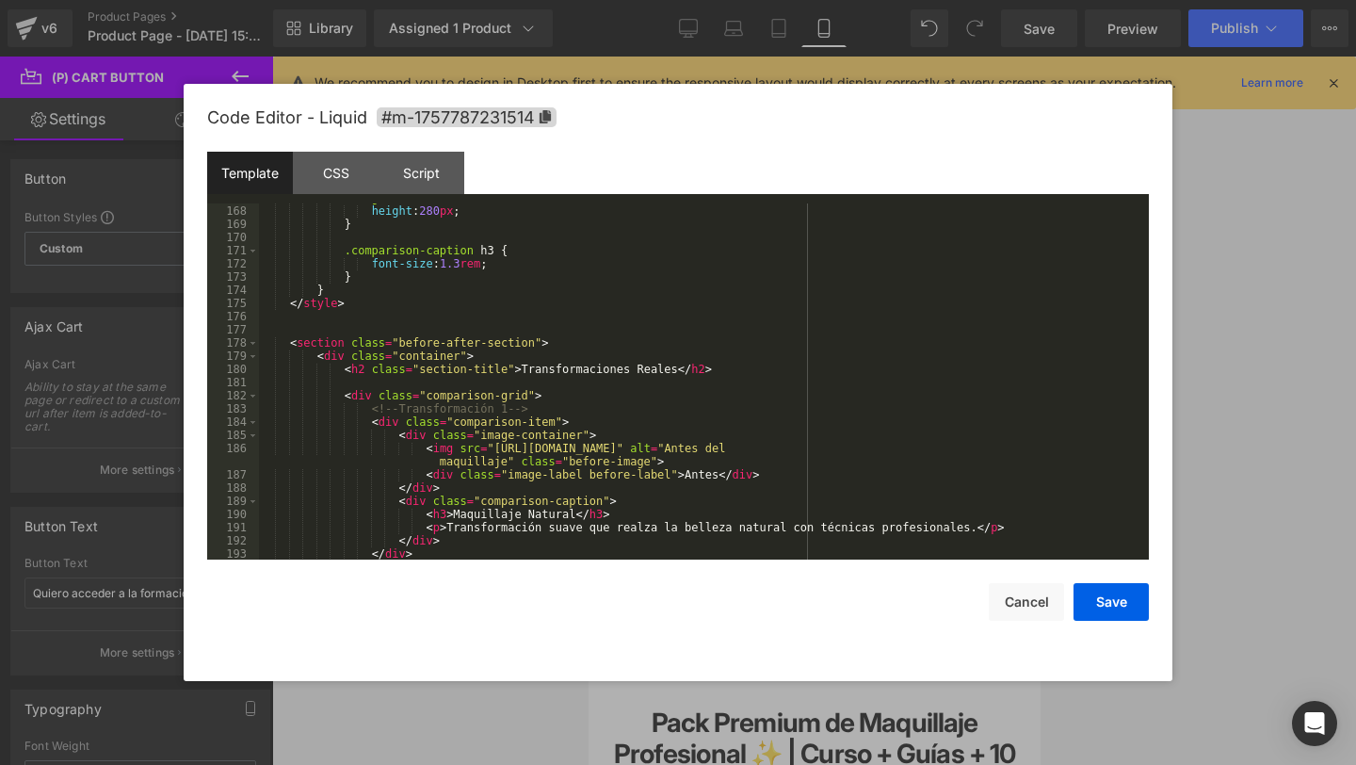
scroll to position [2214, 0]
click at [1012, 604] on button "Cancel" at bounding box center [1026, 602] width 75 height 38
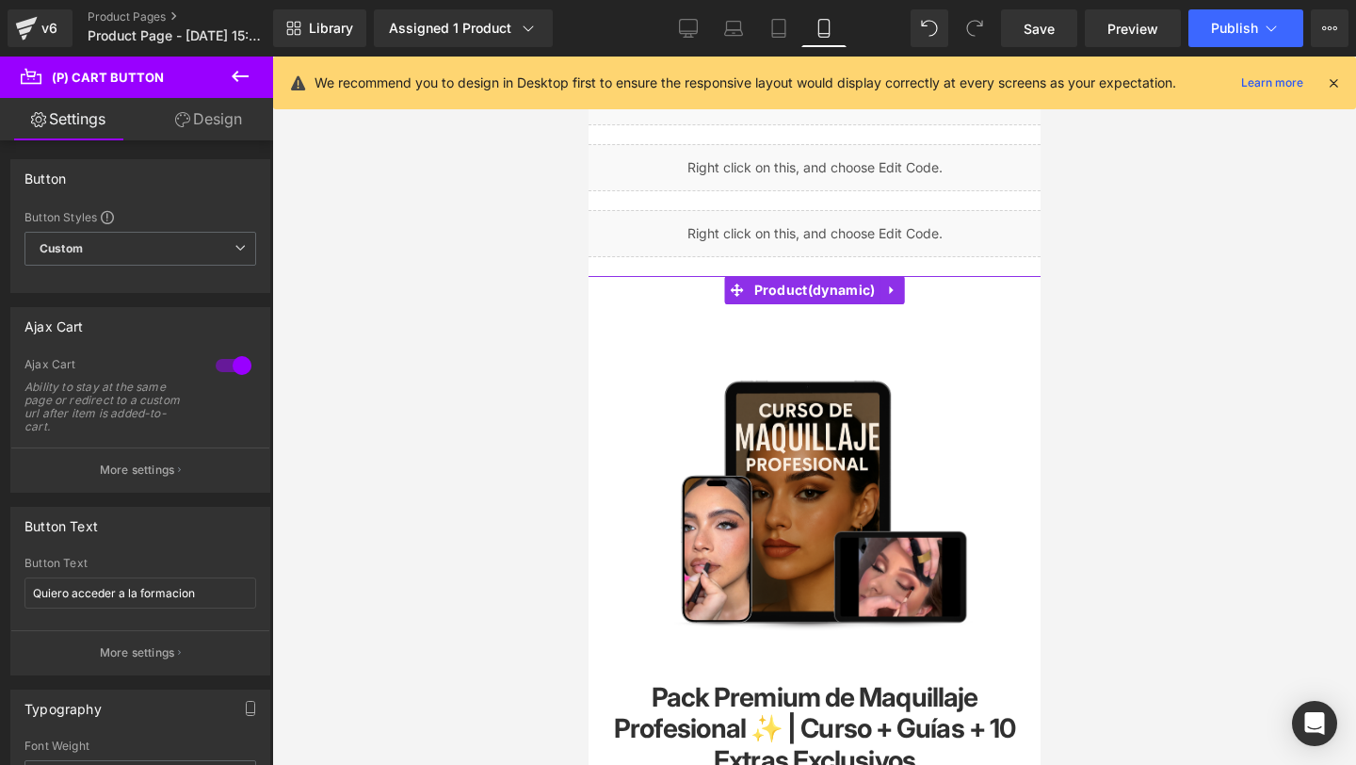
scroll to position [0, 0]
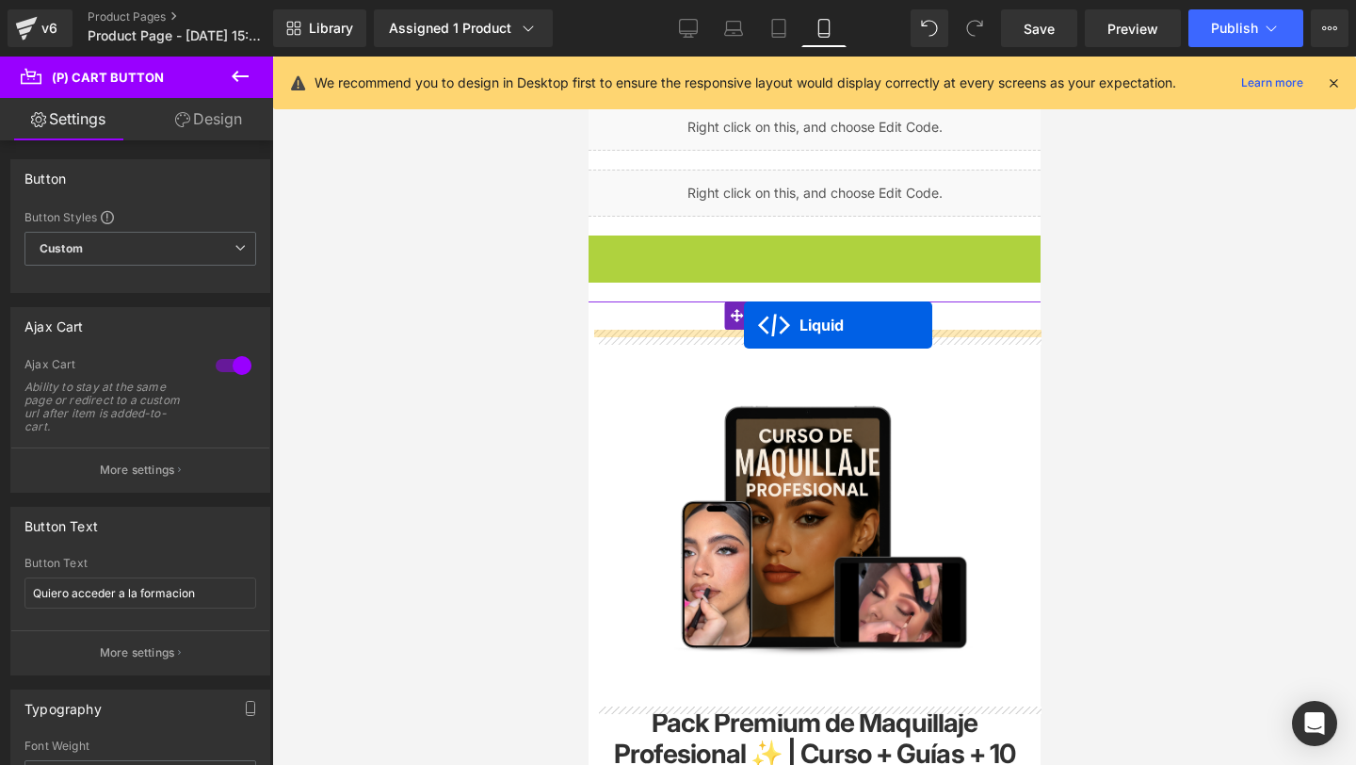
drag, startPoint x: 769, startPoint y: 249, endPoint x: 743, endPoint y: 325, distance: 80.4
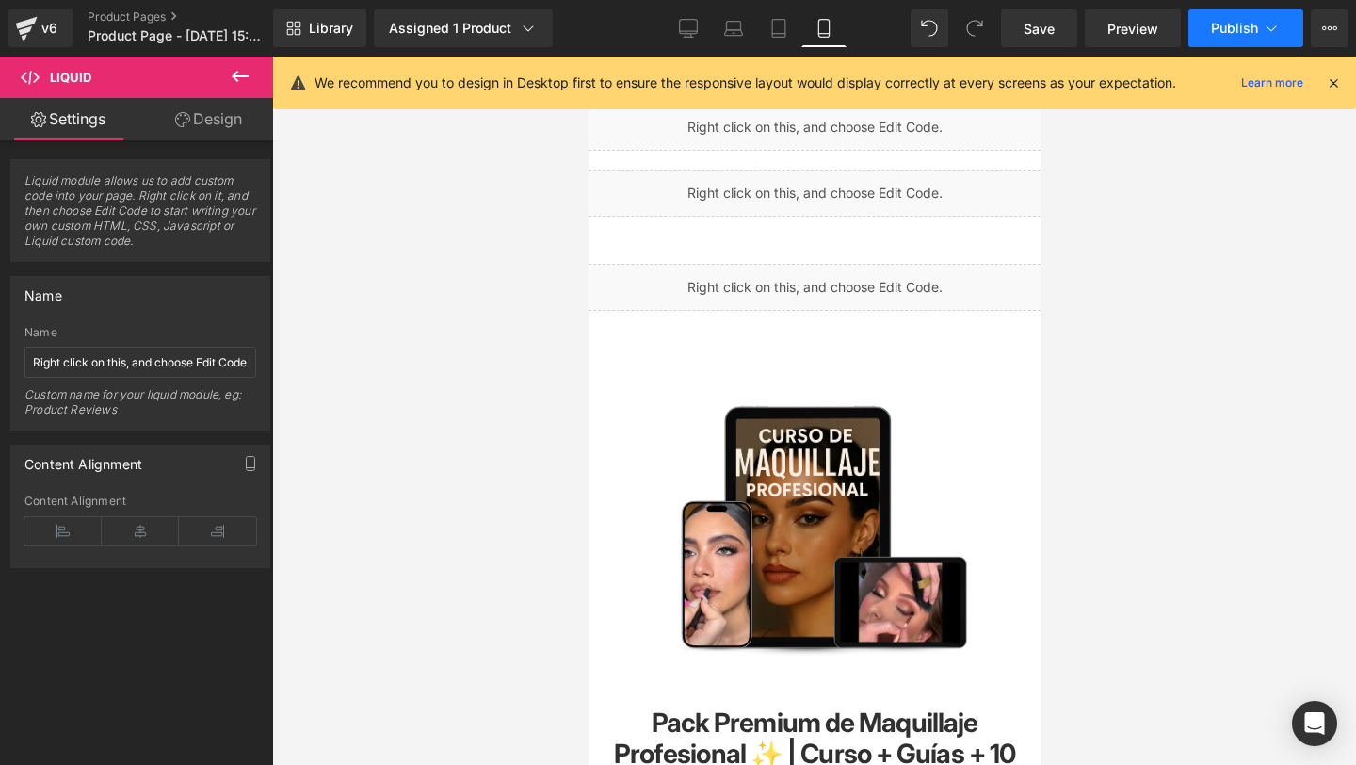
click at [1229, 26] on span "Publish" at bounding box center [1234, 28] width 47 height 15
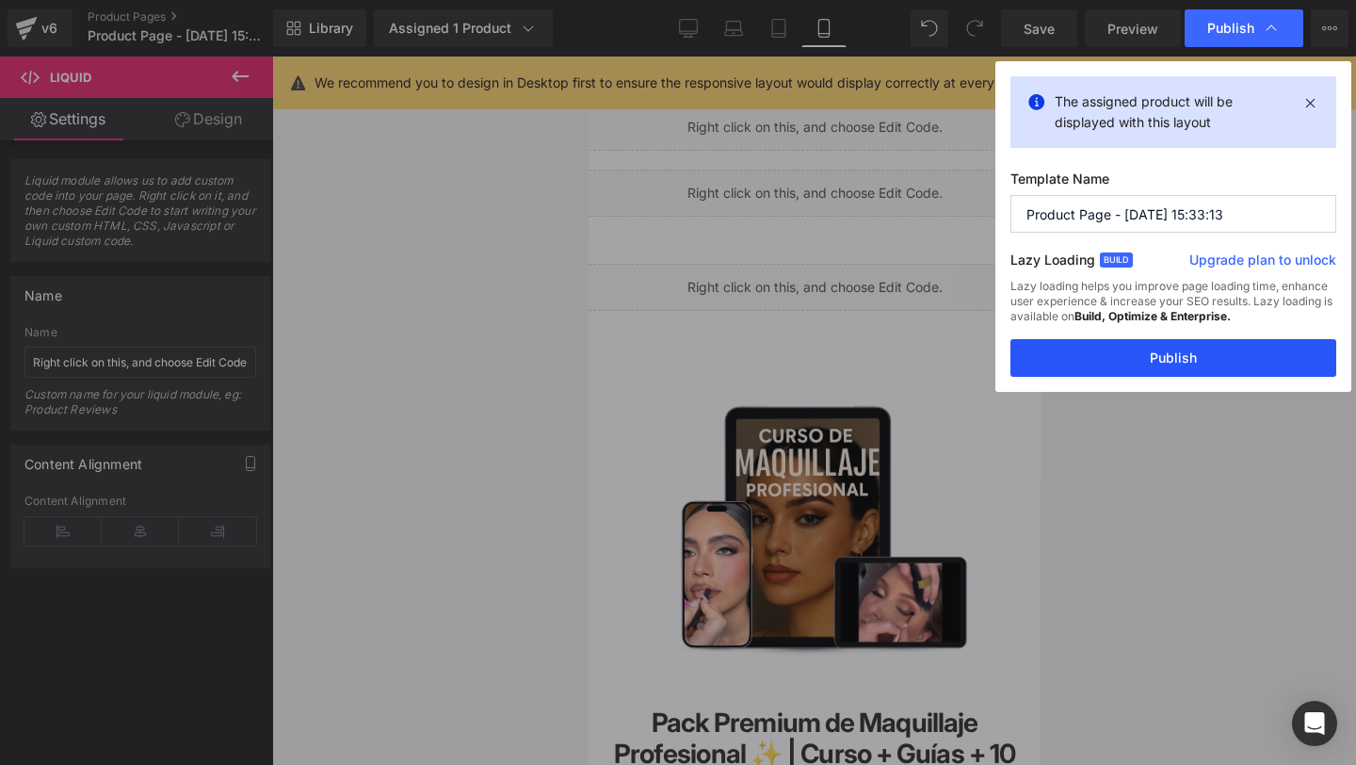
click at [1081, 356] on button "Publish" at bounding box center [1174, 358] width 326 height 38
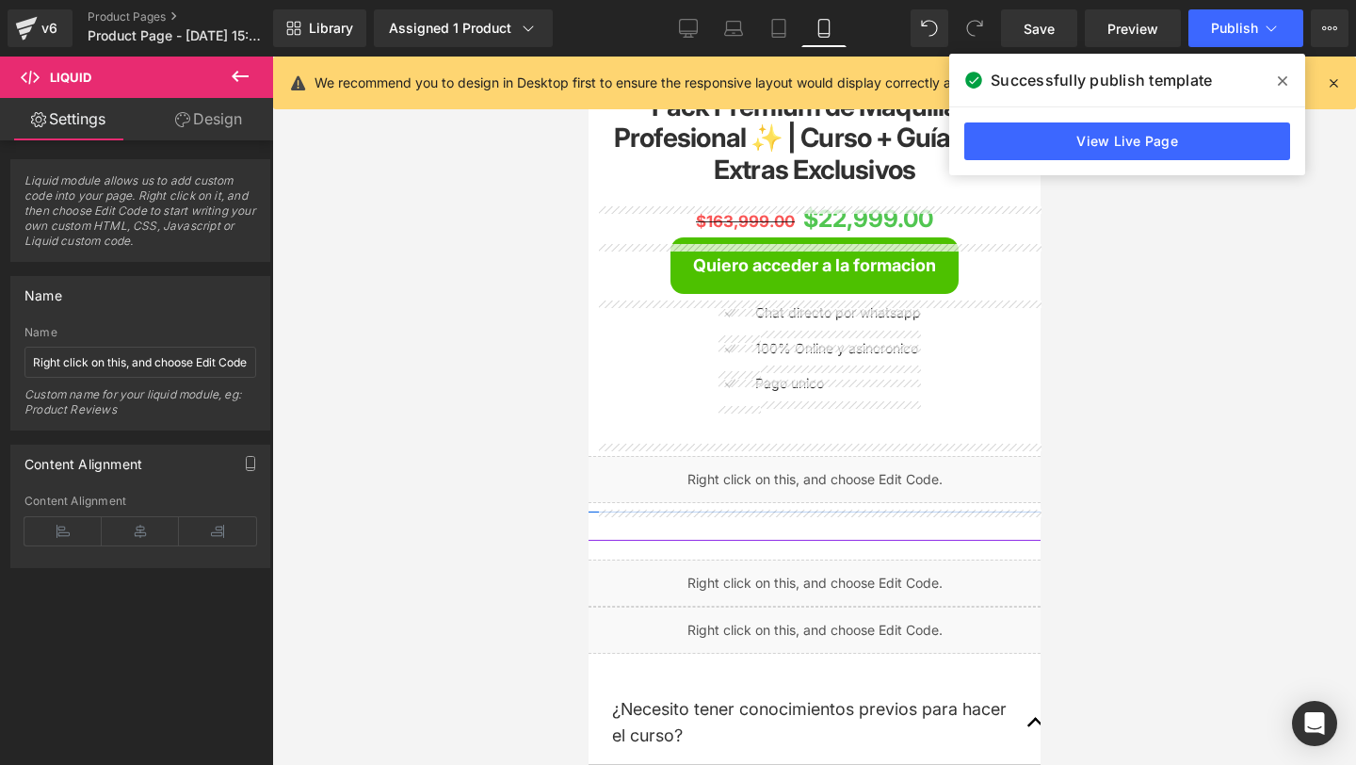
scroll to position [619, 0]
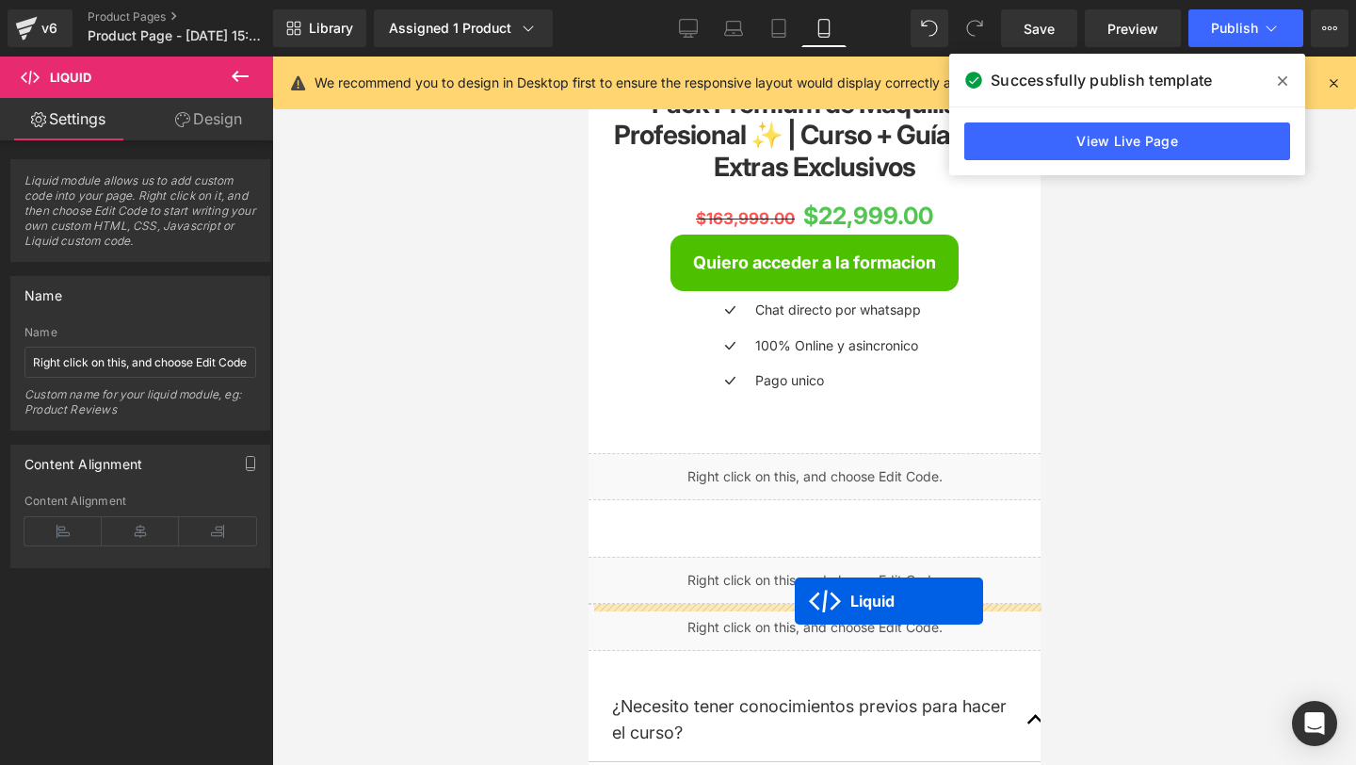
drag, startPoint x: 766, startPoint y: 190, endPoint x: 794, endPoint y: 601, distance: 411.6
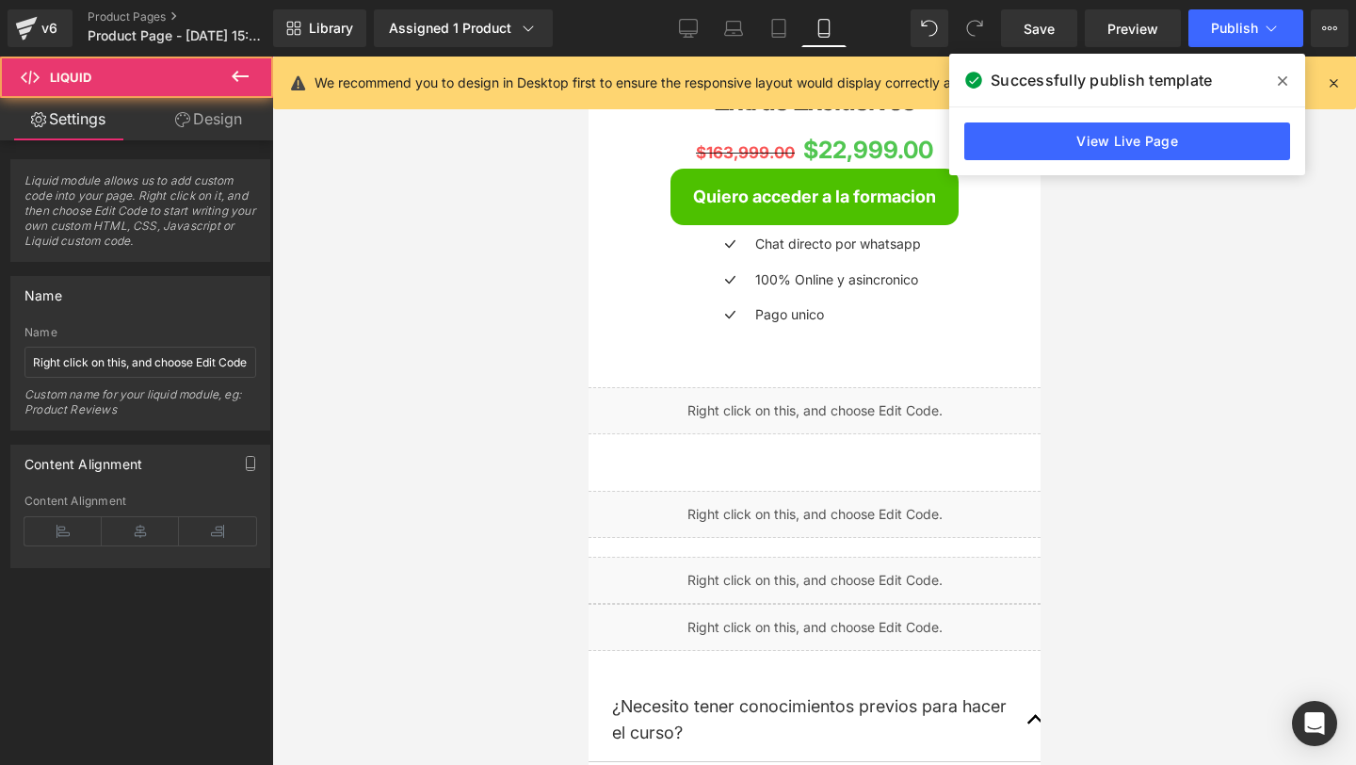
scroll to position [553, 0]
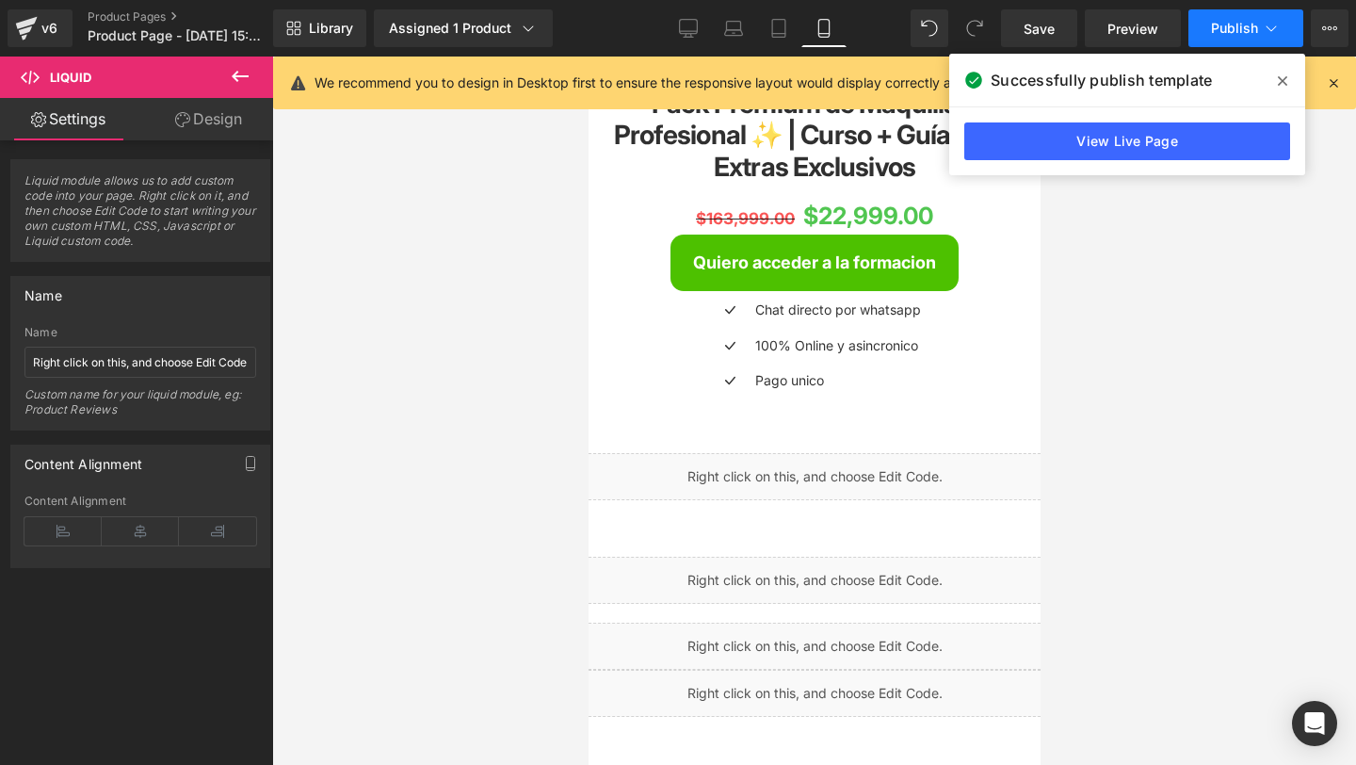
click at [1228, 26] on span "Publish" at bounding box center [1234, 28] width 47 height 15
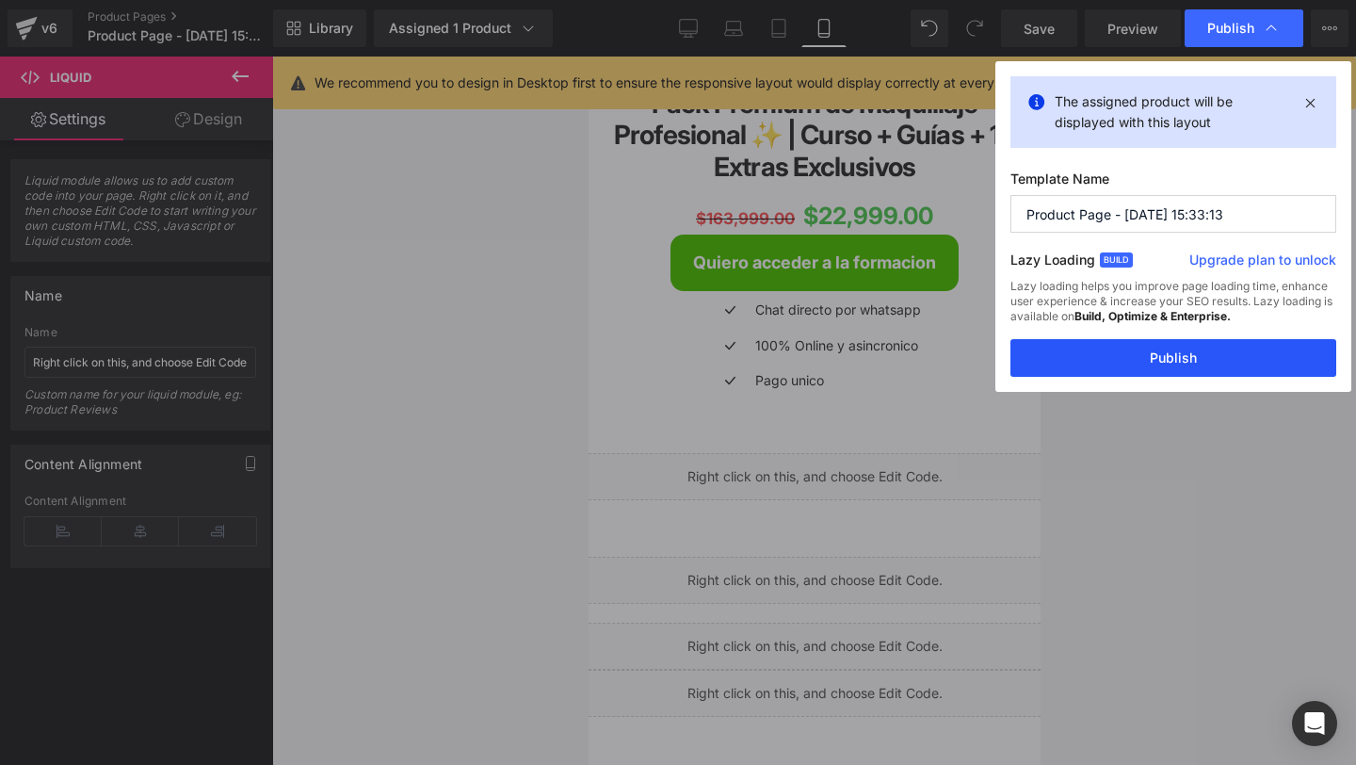
click at [1099, 359] on button "Publish" at bounding box center [1174, 358] width 326 height 38
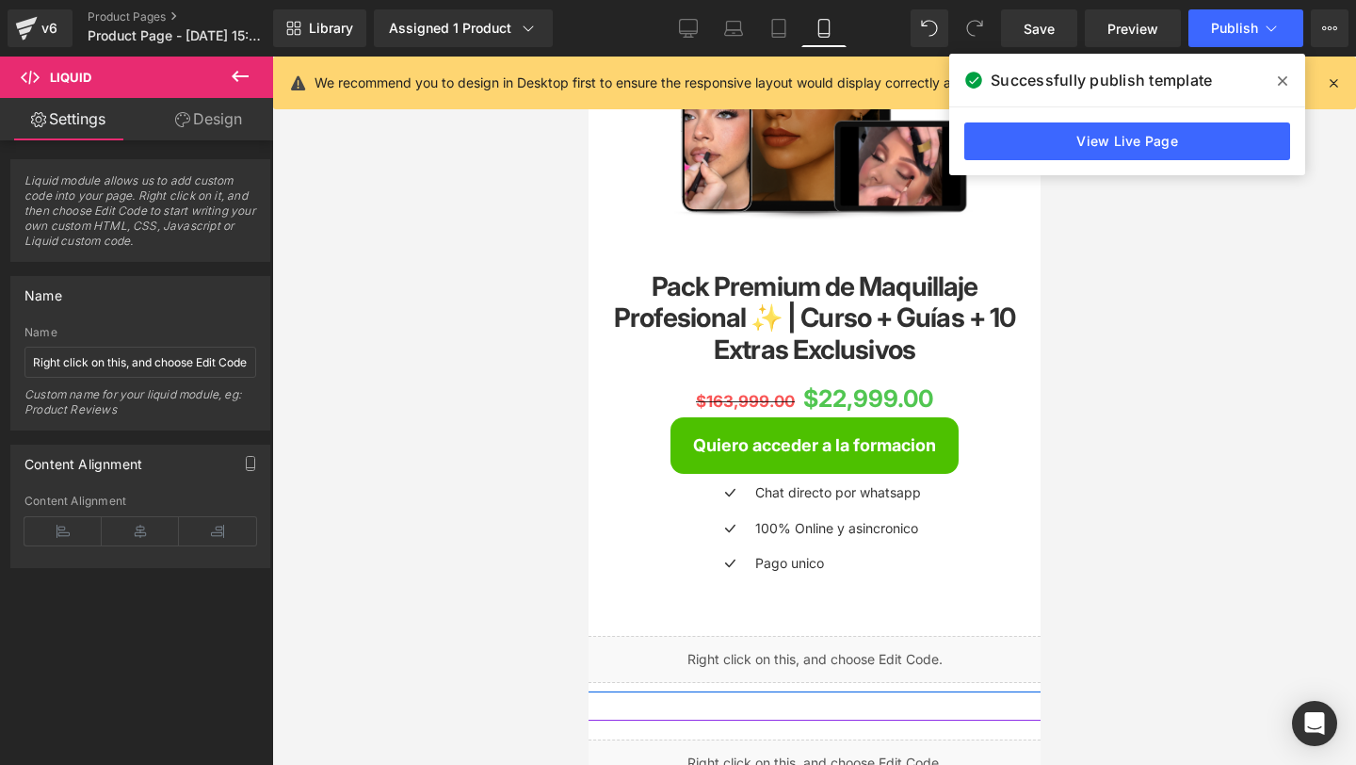
scroll to position [360, 0]
